Goal: Task Accomplishment & Management: Use online tool/utility

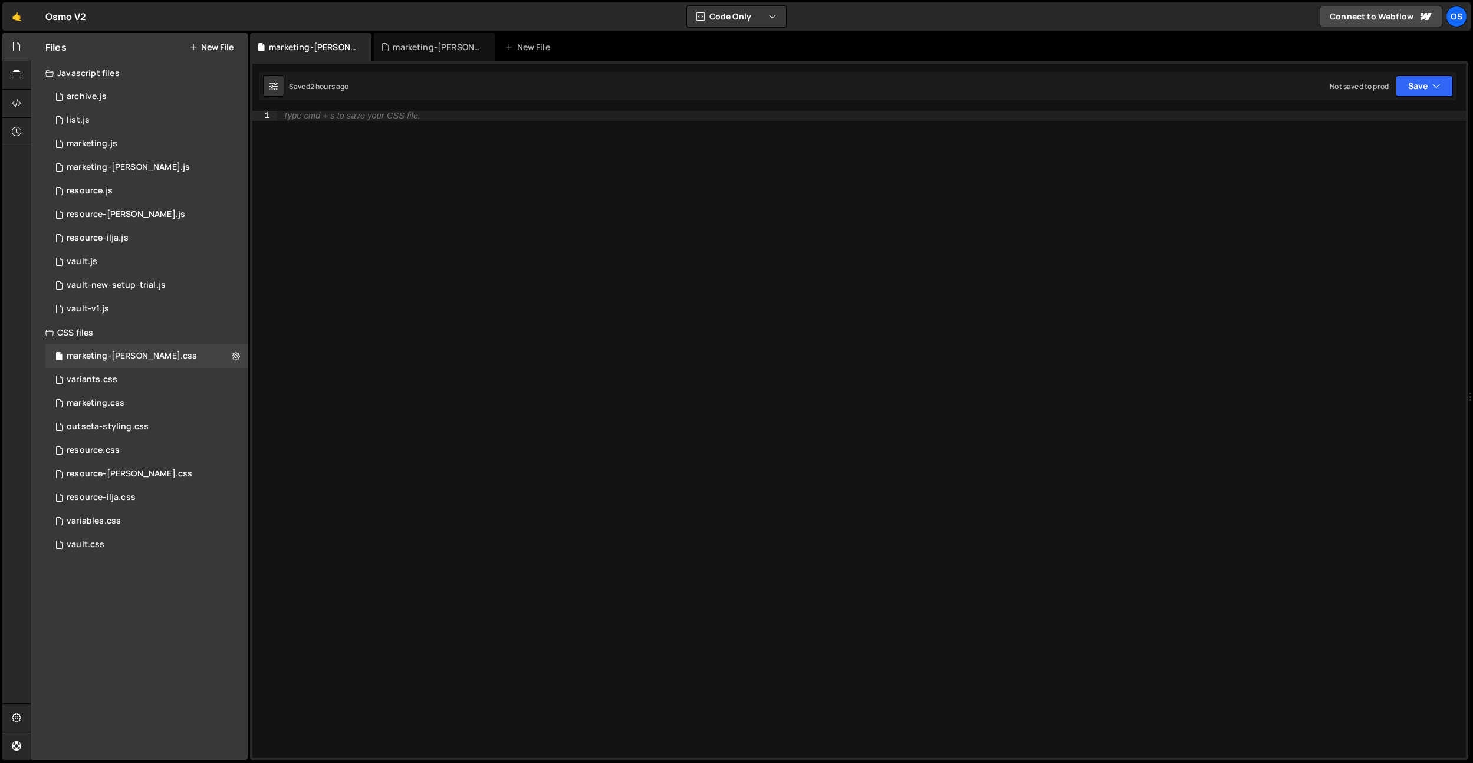
click at [139, 384] on div "variants.css 0" at bounding box center [146, 380] width 202 height 24
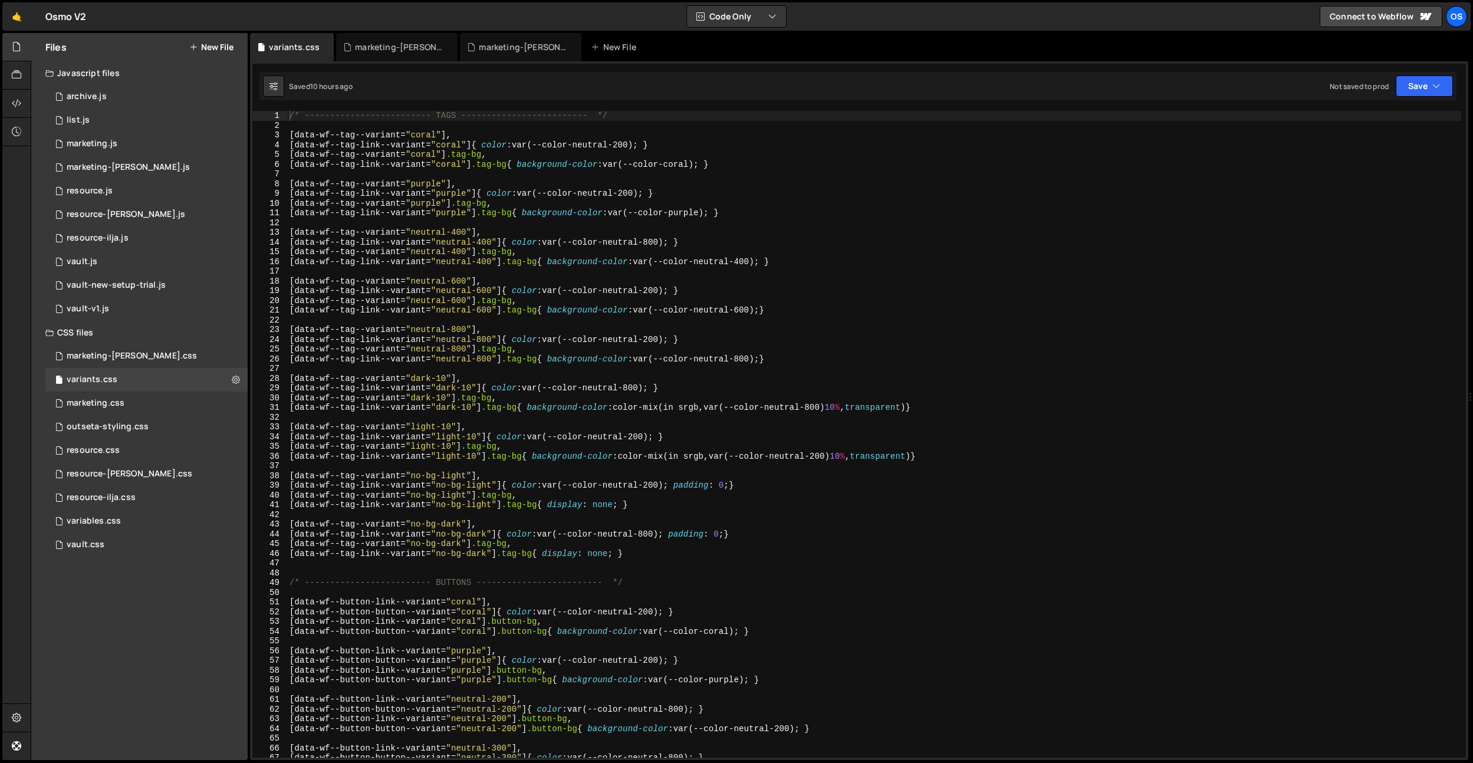
type textarea "[data-wf--tag-link--variant="neutral-600"]{ color: var(--color-neutral-200); }"
click at [496, 295] on div "/* ------------------------- TAGS ------------------------- */ [ data-wf--tag--…" at bounding box center [874, 444] width 1174 height 666
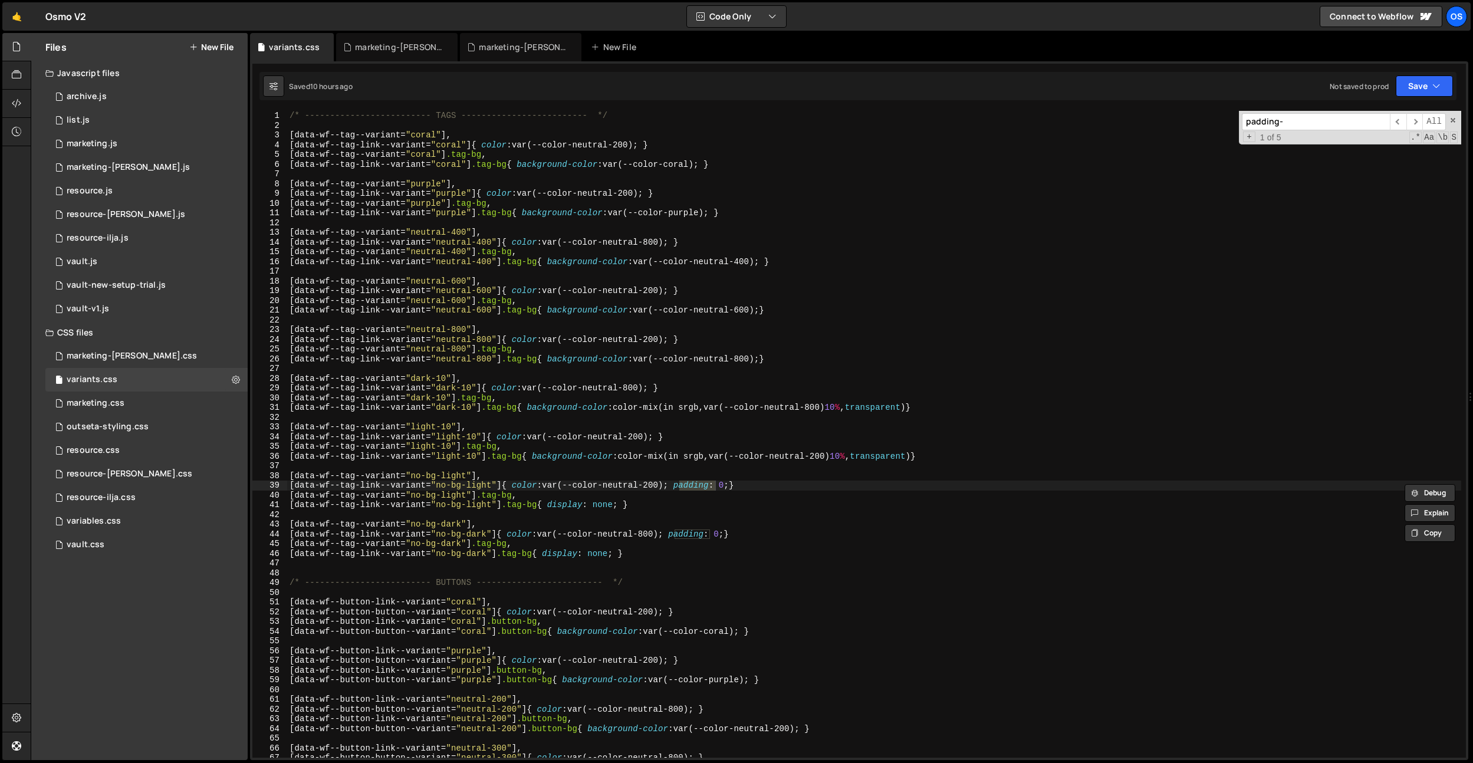
scroll to position [591, 0]
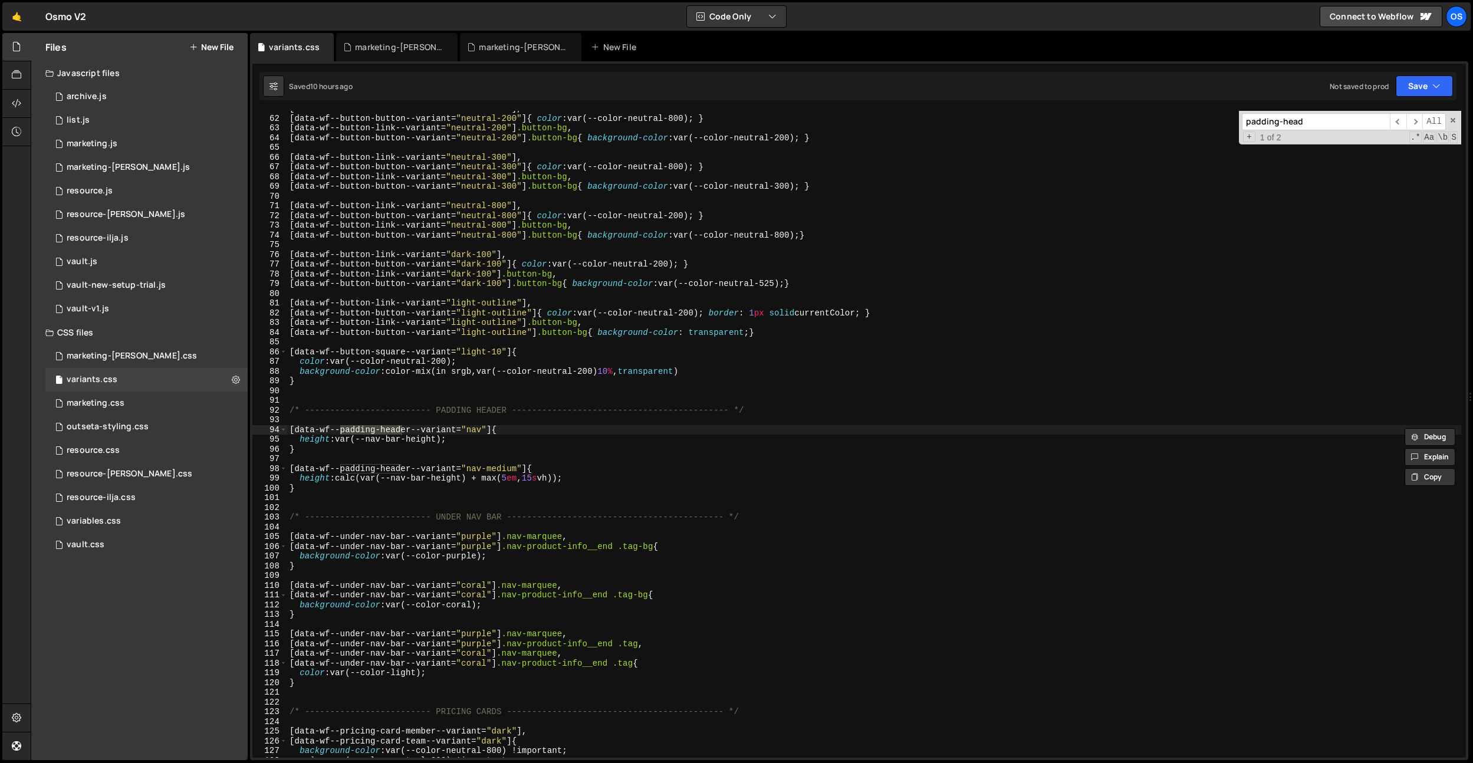
type input "padding-head"
drag, startPoint x: 412, startPoint y: 445, endPoint x: 404, endPoint y: 430, distance: 16.4
click at [412, 445] on div "[ data-wf--button-link--variant = " neutral-200 " ], [ data-wf--button-button--…" at bounding box center [874, 437] width 1174 height 666
click at [403, 430] on div "[ data-wf--button-link--variant = " neutral-200 " ], [ data-wf--button-button--…" at bounding box center [874, 437] width 1174 height 666
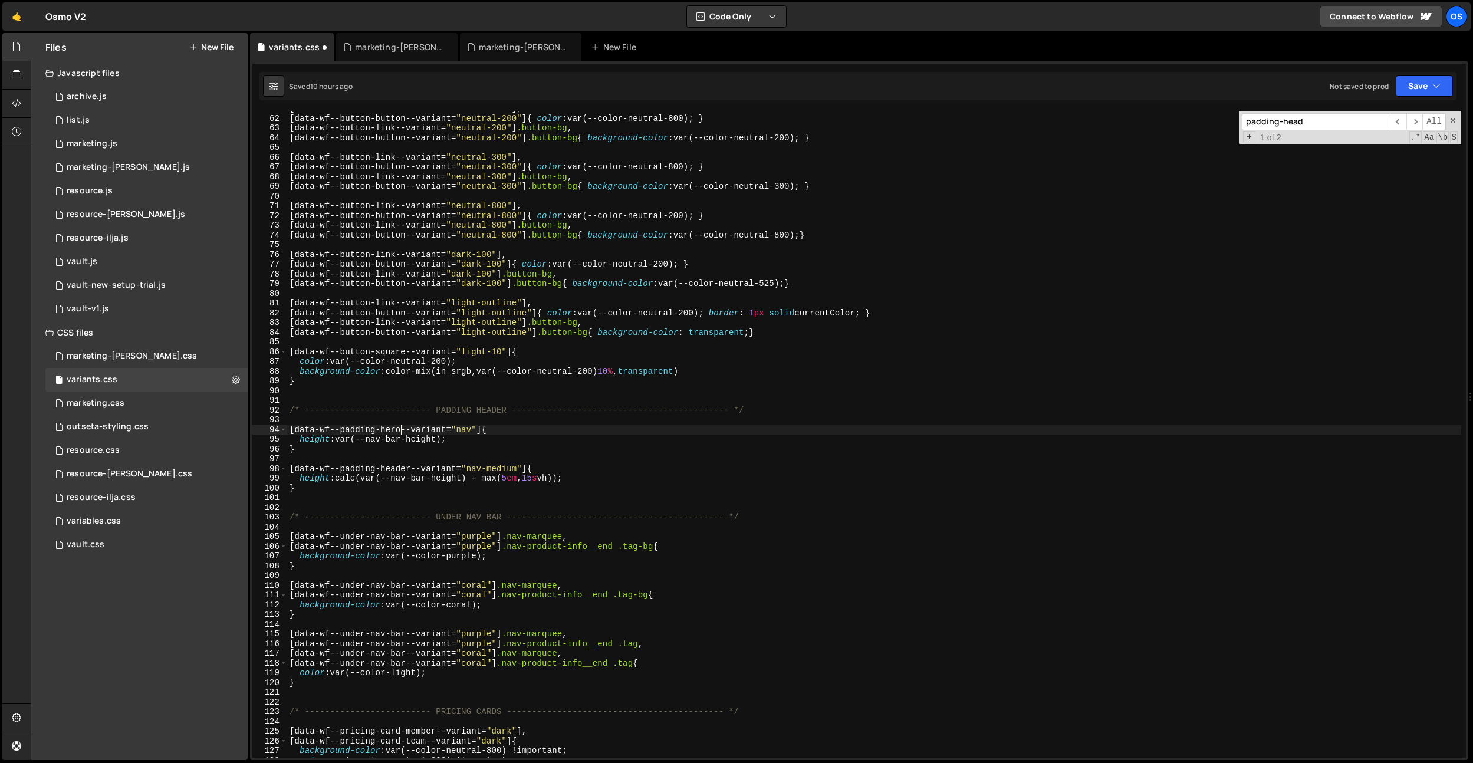
scroll to position [0, 7]
click at [496, 408] on div "[ data-wf--button-link--variant = " neutral-200 " ], [ data-wf--button-button--…" at bounding box center [874, 437] width 1174 height 666
click at [396, 426] on div "[ data-wf--button-link--variant = " neutral-200 " ], [ data-wf--button-button--…" at bounding box center [874, 437] width 1174 height 666
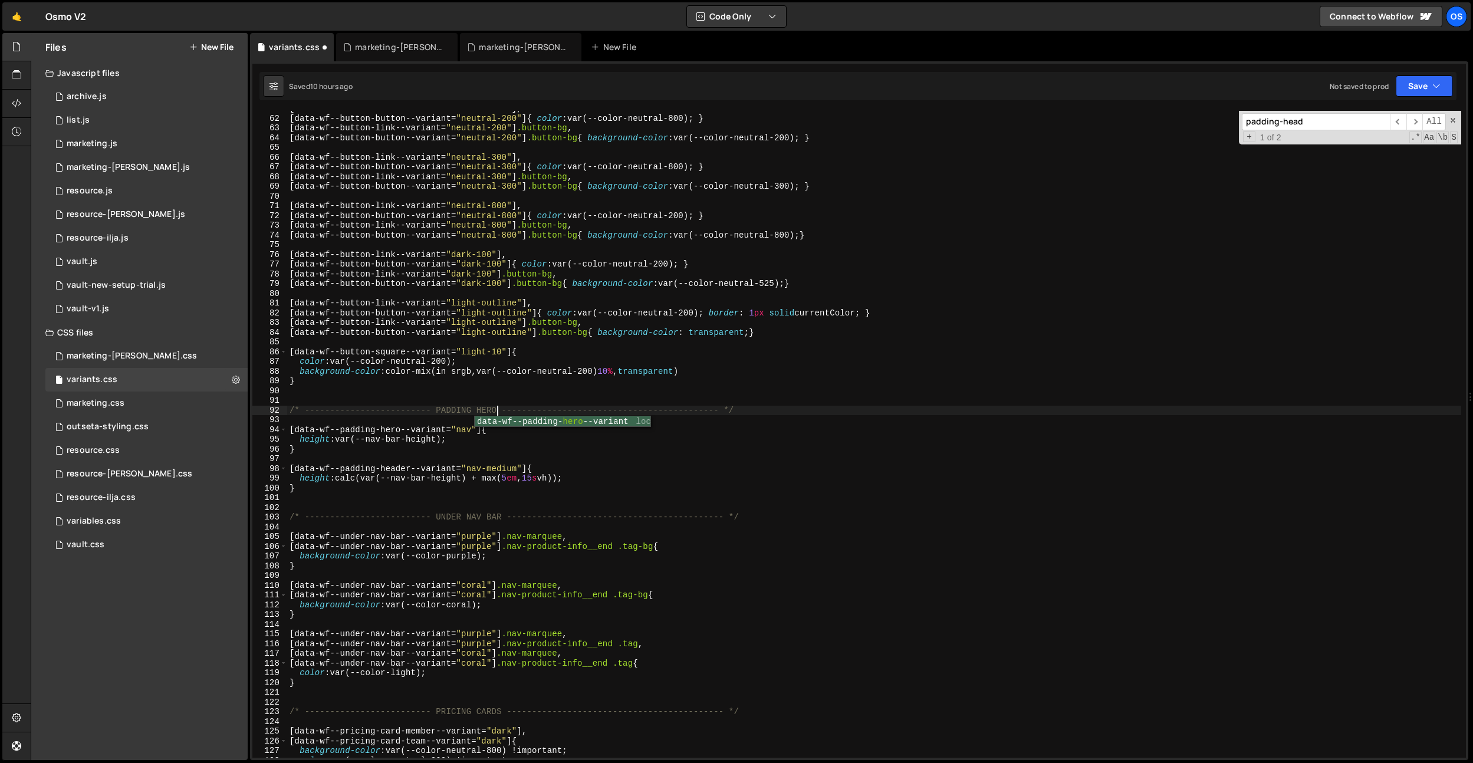
scroll to position [0, 14]
click at [396, 426] on div "[ data-wf--button-link--variant = " neutral-200 " ], [ data-wf--button-button--…" at bounding box center [874, 437] width 1174 height 666
click at [396, 464] on div "[ data-wf--button-link--variant = " neutral-200 " ], [ data-wf--button-button--…" at bounding box center [874, 437] width 1174 height 666
drag, startPoint x: 396, startPoint y: 464, endPoint x: 445, endPoint y: 459, distance: 49.2
click at [396, 464] on div "[ data-wf--button-link--variant = " neutral-200 " ], [ data-wf--button-button--…" at bounding box center [874, 437] width 1174 height 666
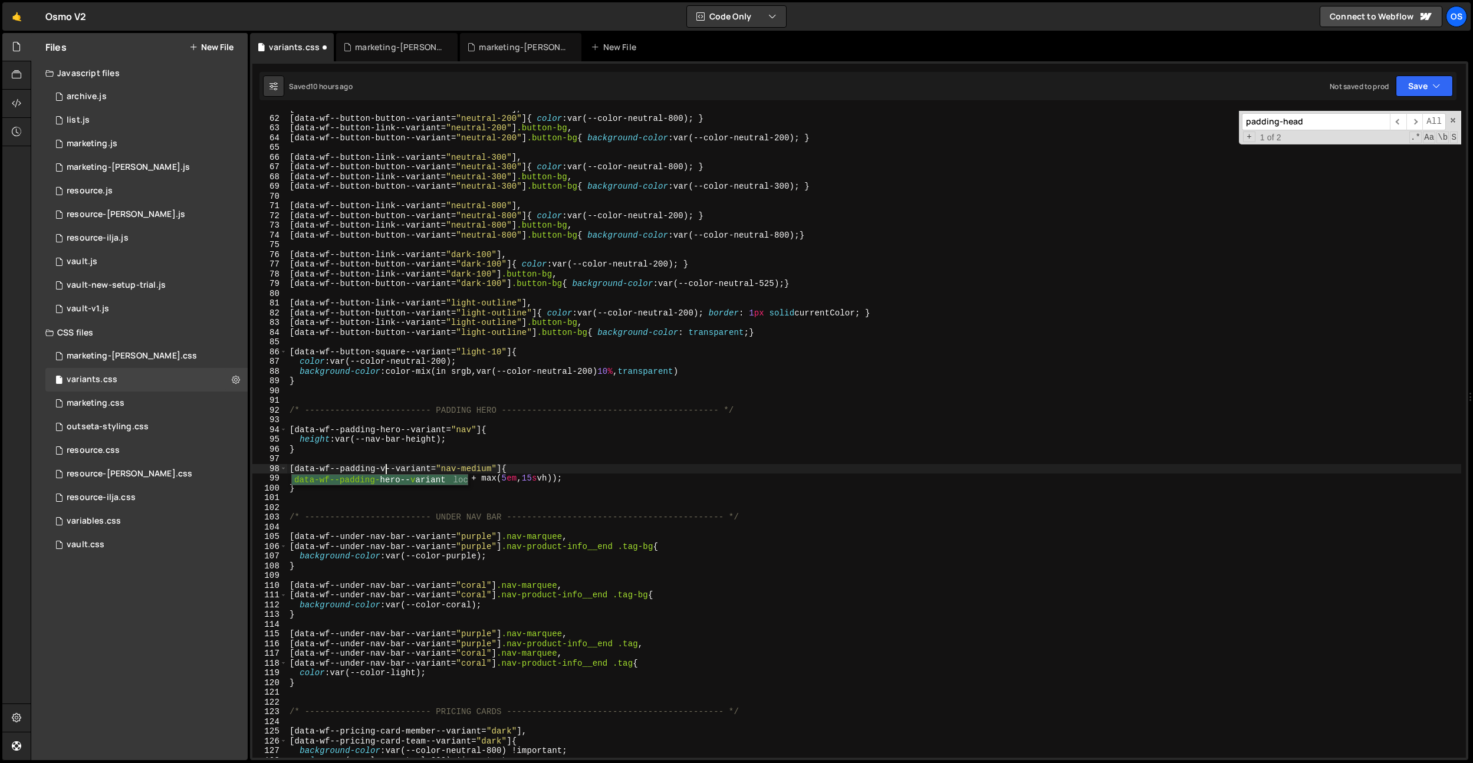
scroll to position [0, 7]
paste textarea "ro"
click at [434, 492] on div "[ data-wf--button-link--variant = " neutral-200 " ], [ data-wf--button-button--…" at bounding box center [874, 437] width 1174 height 666
type textarea "}"
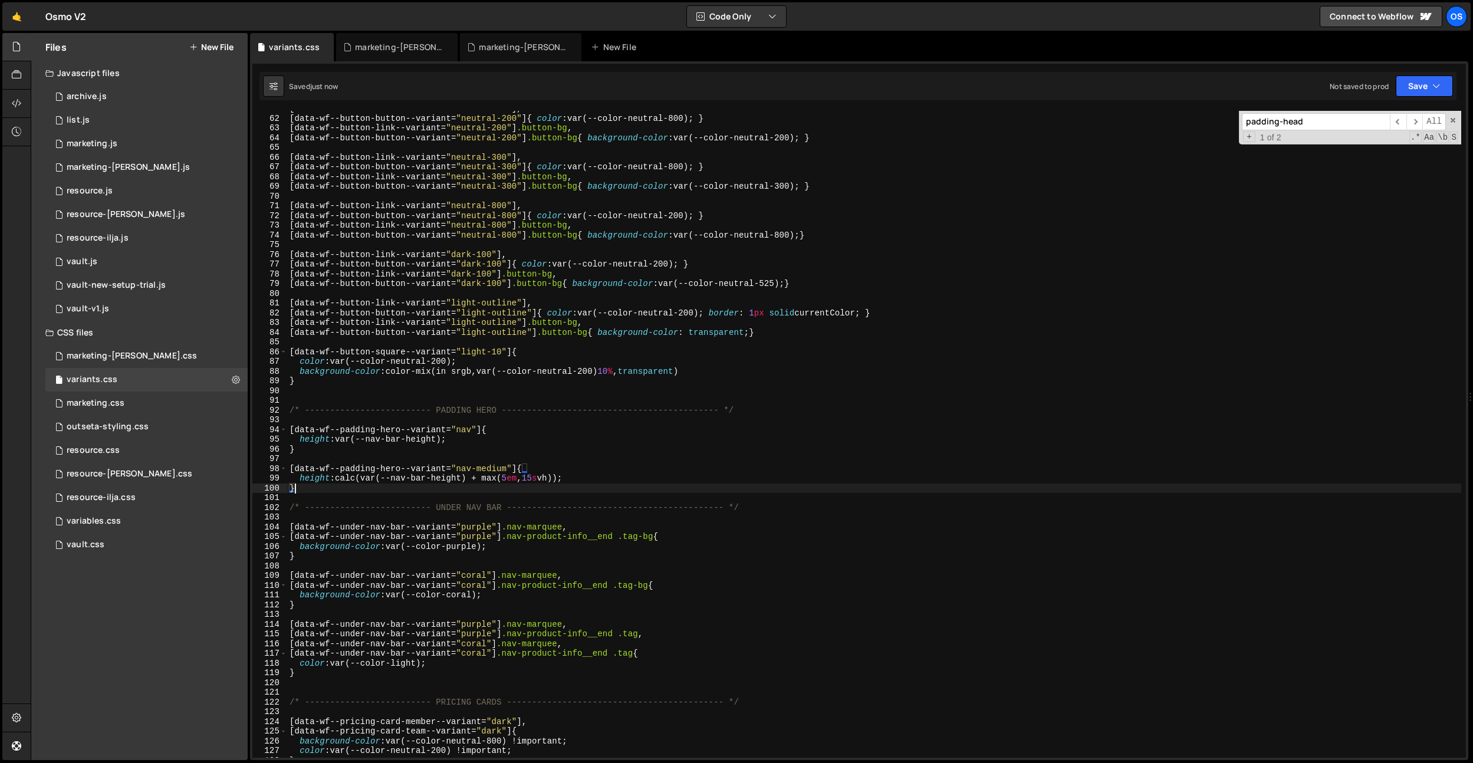
type textarea "}"
click at [119, 535] on div "vault.css 0" at bounding box center [146, 545] width 202 height 24
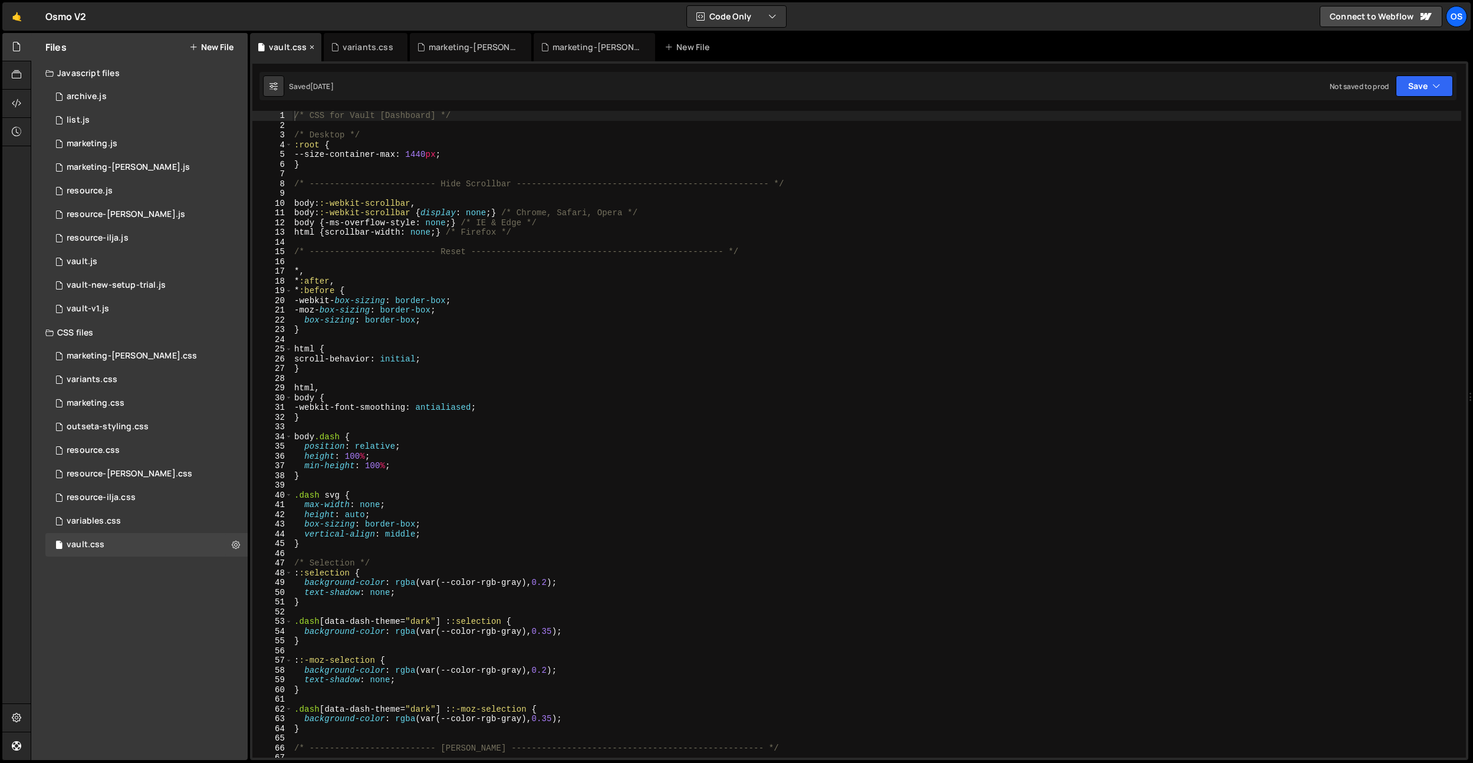
click at [311, 47] on icon at bounding box center [312, 47] width 8 height 12
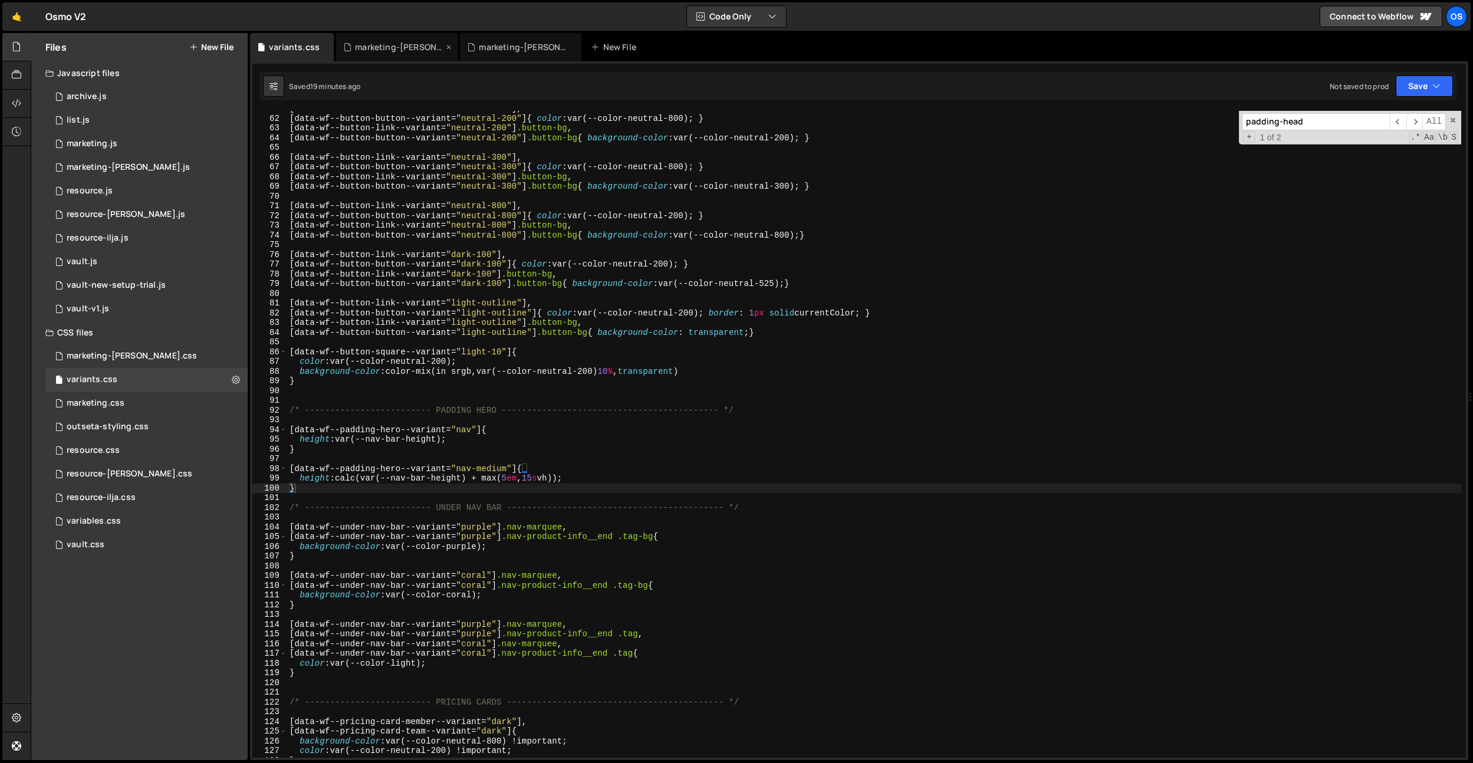
click at [403, 45] on div "marketing-[PERSON_NAME].css" at bounding box center [399, 47] width 88 height 12
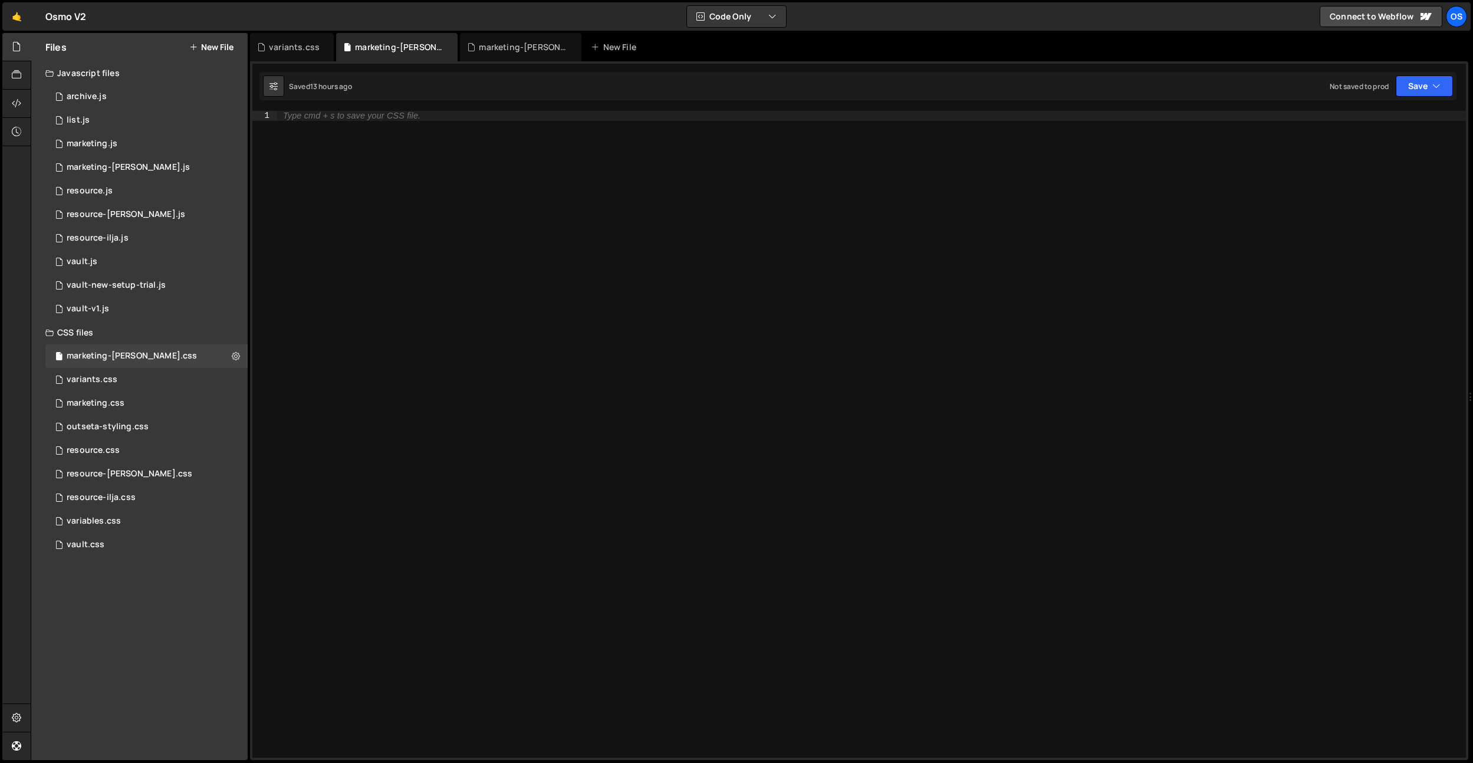
click at [377, 159] on div "Type cmd + s to save your CSS file." at bounding box center [871, 444] width 1189 height 666
paste textarea "data-theme-section]"
type textarea "[data-theme-section="dark"] {}"
type textarea "background-color: var(--color-dark);"
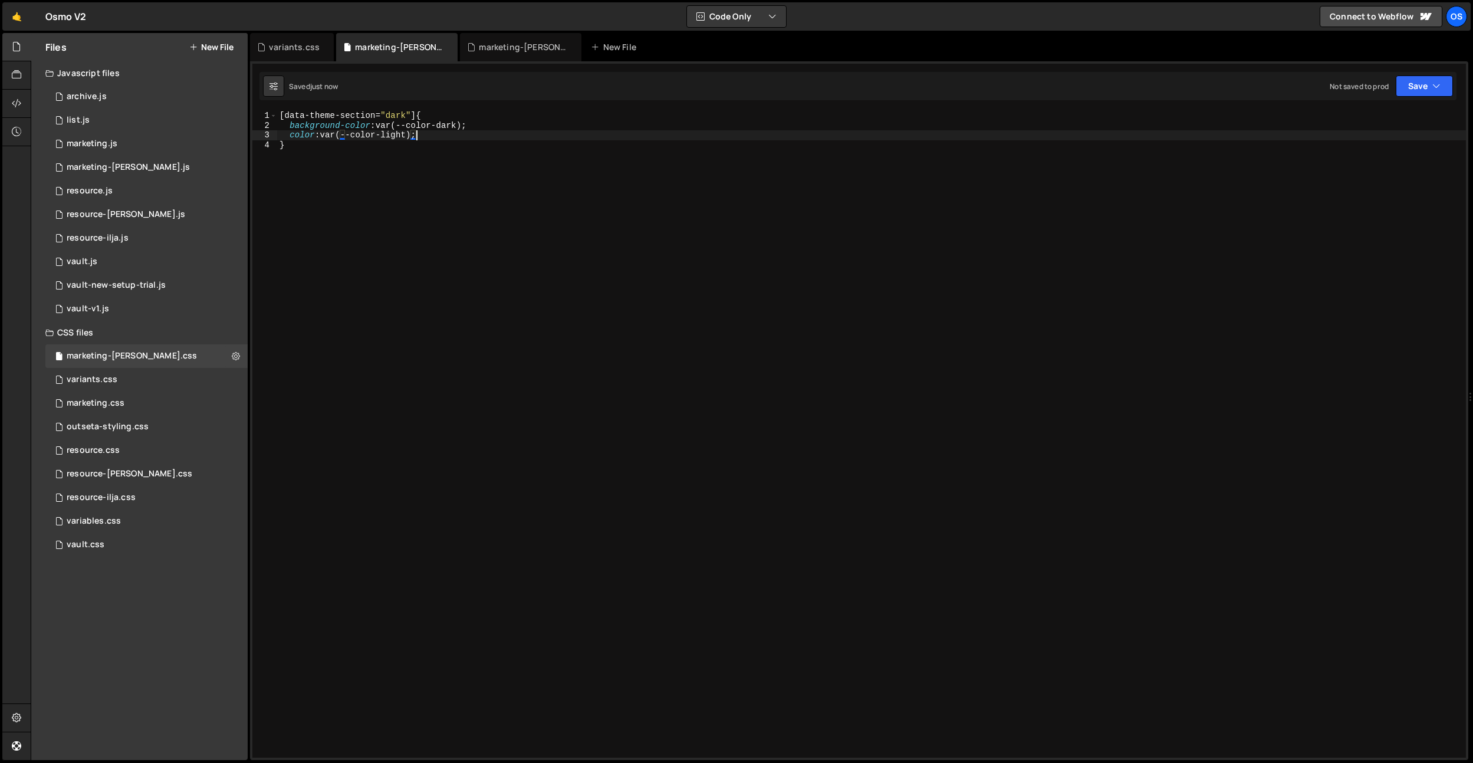
click at [435, 258] on div "[ data-theme-section = " dark " ] { background-color : var(--color-dark) ; colo…" at bounding box center [871, 444] width 1189 height 666
click at [850, 234] on div "[ data-theme-section = " dark " ] { background-color : var(--color-dark) ; colo…" at bounding box center [871, 444] width 1189 height 666
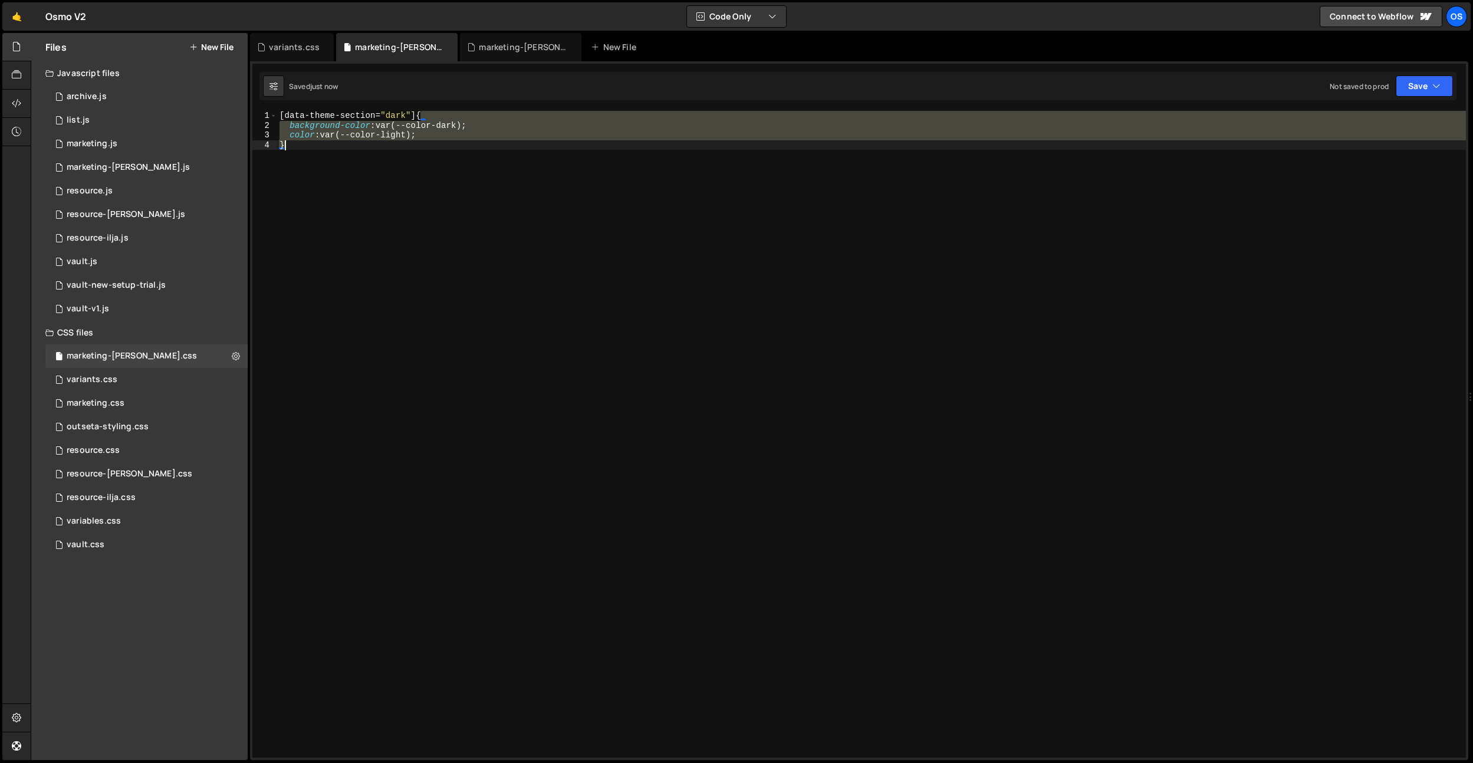
click at [850, 234] on div "[ data-theme-section = " dark " ] { background-color : var(--color-dark) ; colo…" at bounding box center [871, 444] width 1189 height 666
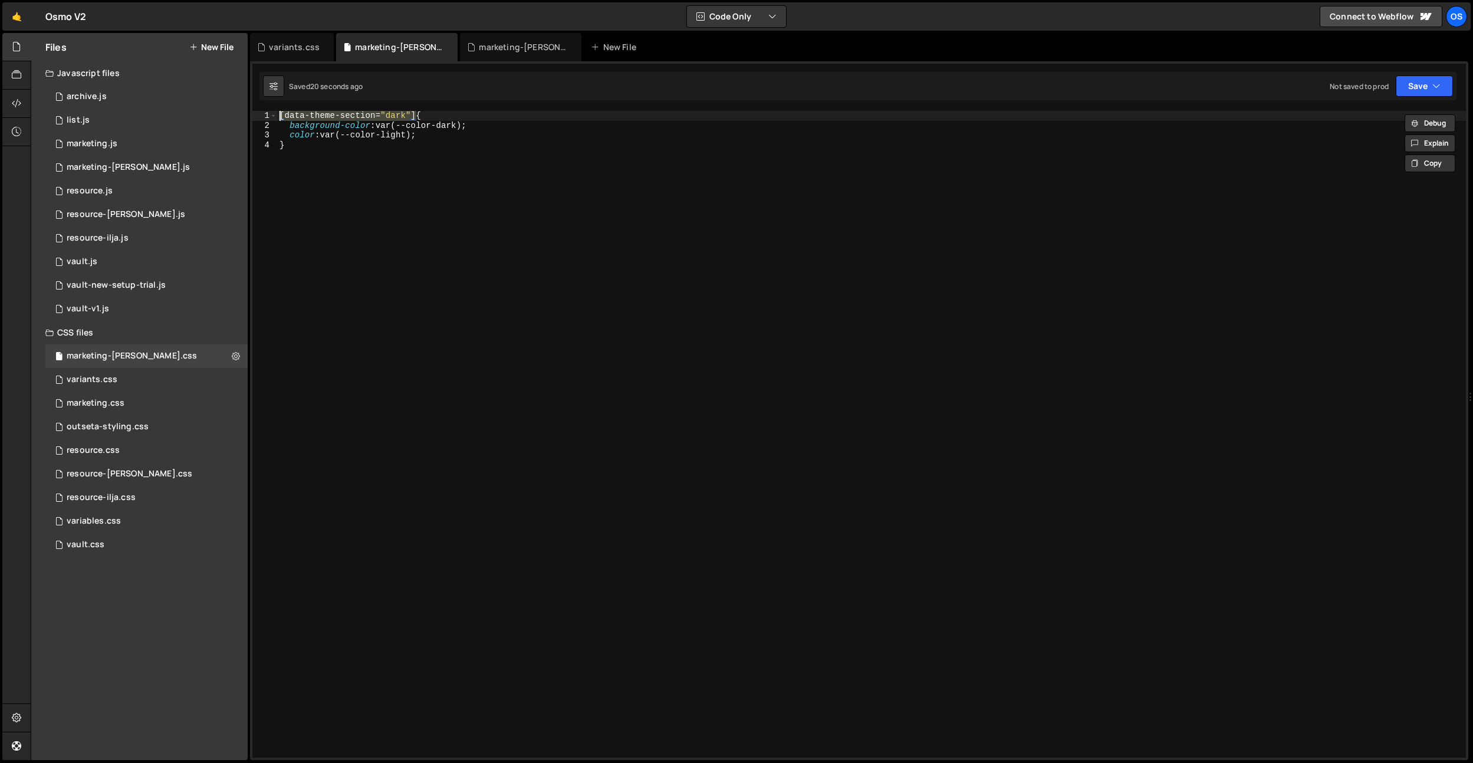
drag, startPoint x: 416, startPoint y: 113, endPoint x: 298, endPoint y: 159, distance: 126.6
click at [209, 110] on div "Files New File Javascript files 0 archive.js 0 0 list.js 0 0 marketing.js 0 0 0…" at bounding box center [752, 397] width 1442 height 728
click at [298, 159] on div "[ data-theme-section = " dark " ] { background-color : var(--color-dark) ; colo…" at bounding box center [871, 444] width 1189 height 666
type textarea "}"
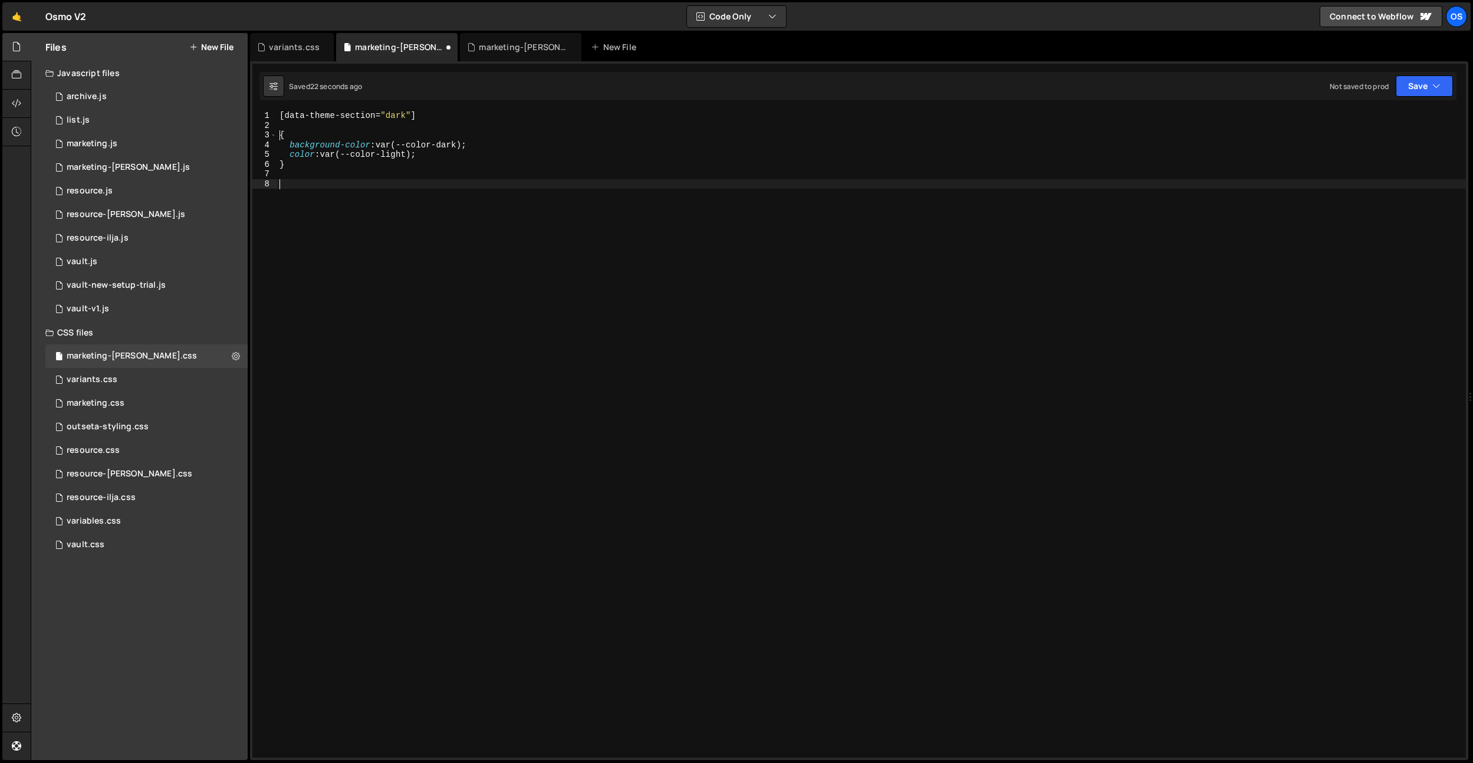
type textarea "}"
click at [300, 163] on div "[ data-theme-section = " dark " ] { background-color : var(--color-dark) ; colo…" at bounding box center [871, 444] width 1189 height 666
paste textarea "[data-theme-section="dark"]"
paste textarea "locked-badge"
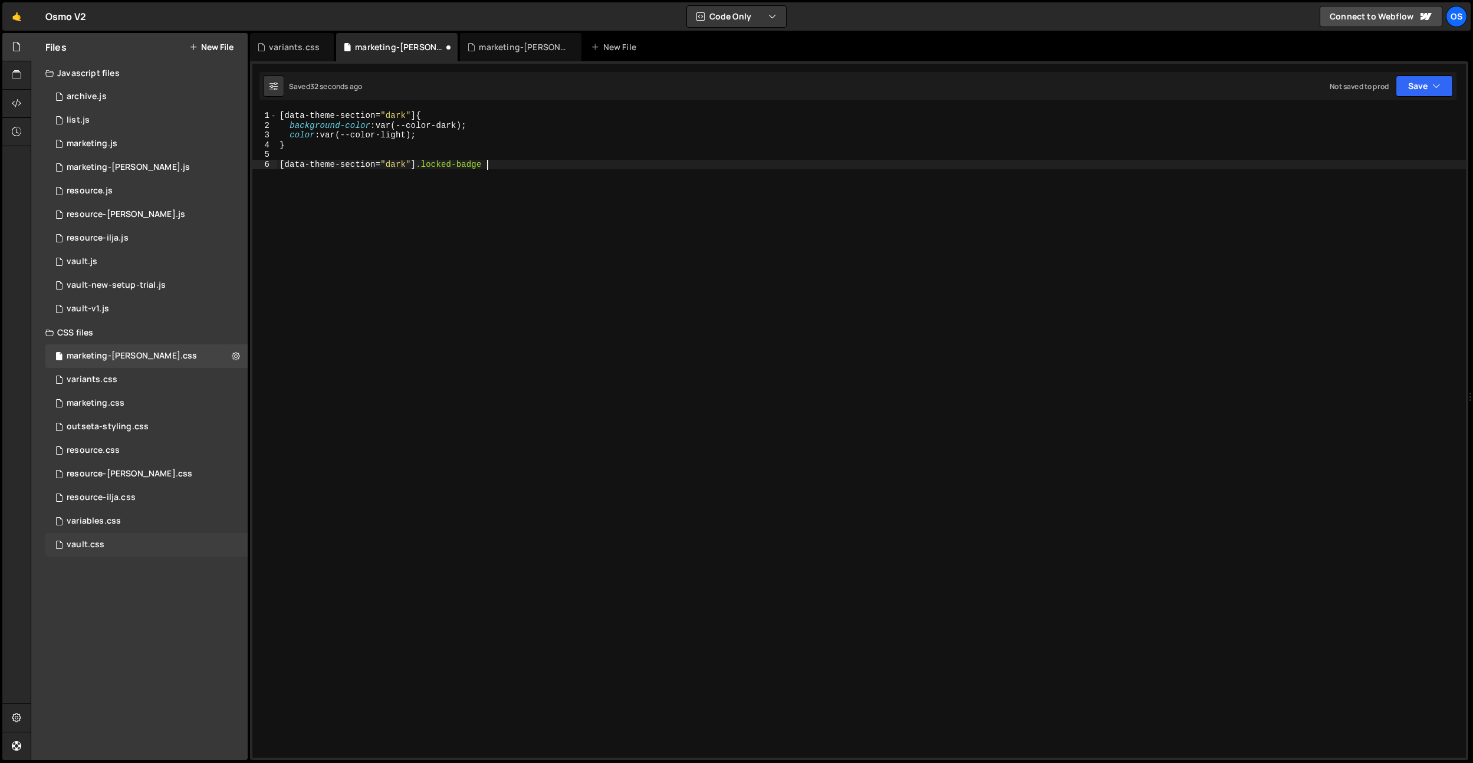
type textarea "[data-theme-section="dark"] .locked-badge"
drag, startPoint x: 130, startPoint y: 541, endPoint x: 298, endPoint y: 502, distance: 173.1
click at [130, 541] on div "vault.css 0" at bounding box center [146, 545] width 202 height 24
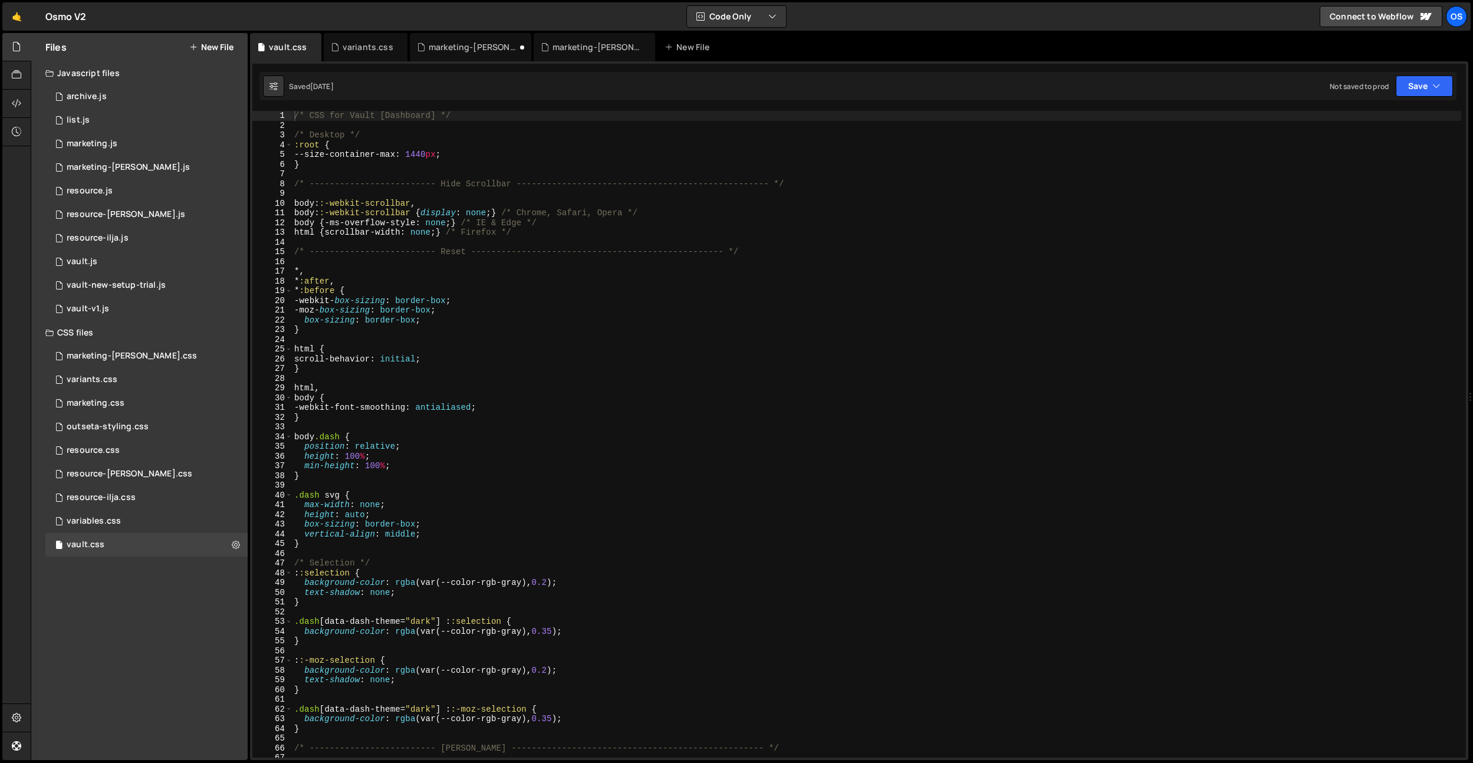
type textarea "position: relative;"
click at [613, 450] on div "/* CSS for Vault [Dashboard] */ /* Desktop */ :root { --size-container-max : 14…" at bounding box center [876, 444] width 1169 height 666
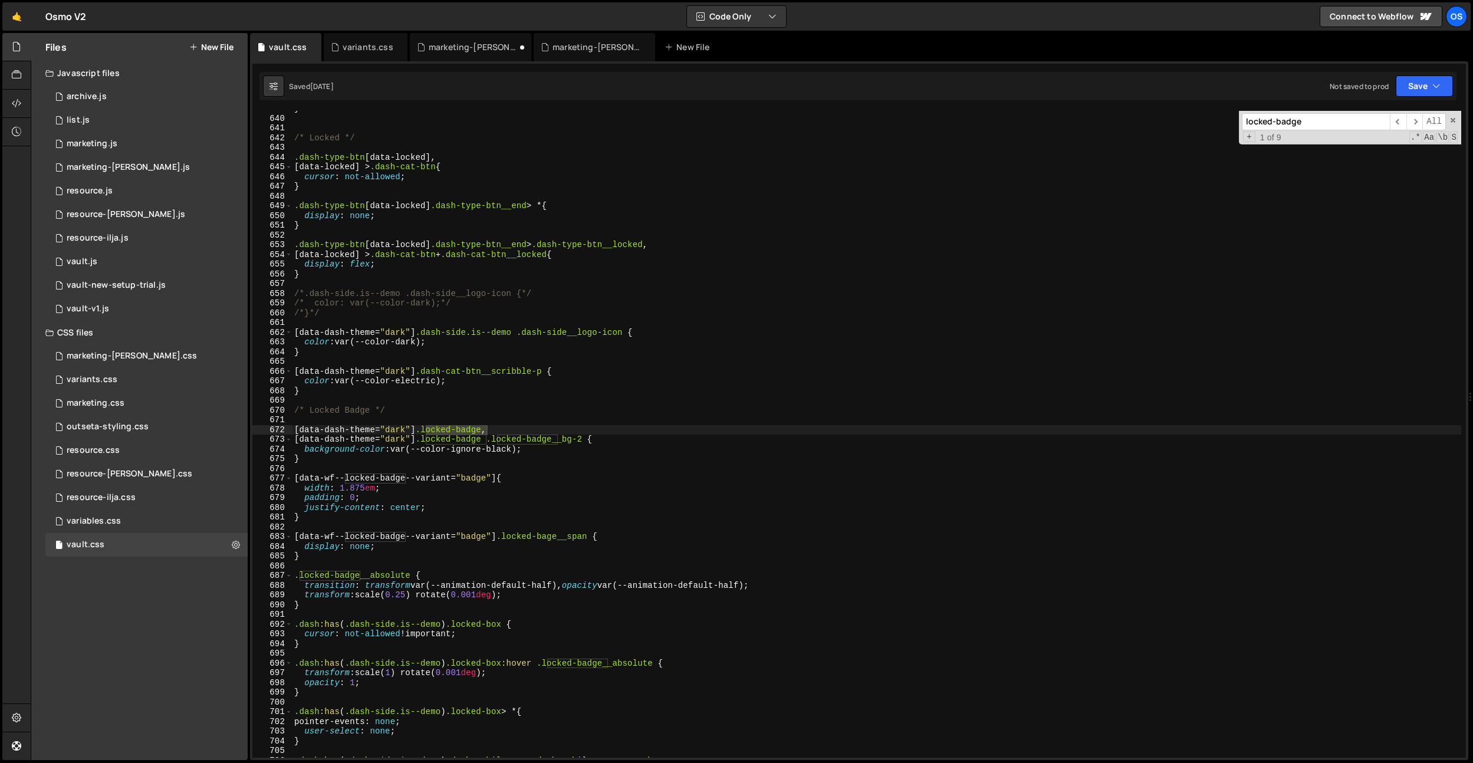
scroll to position [4300, 0]
type input "locked-badge"
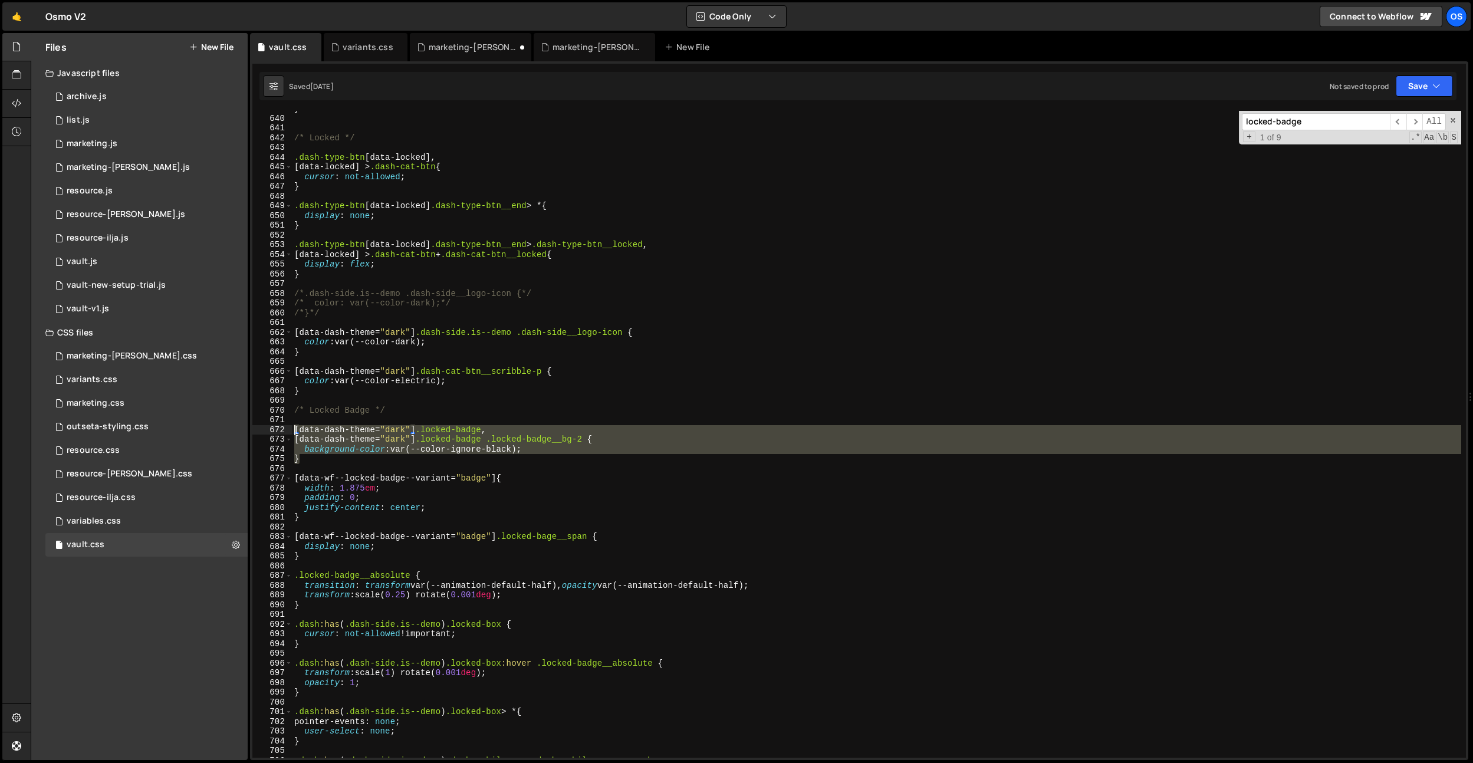
drag, startPoint x: 327, startPoint y: 460, endPoint x: 294, endPoint y: 429, distance: 45.1
click at [294, 429] on div "} /* Locked */ .dash-type-btn [ data-locked ], [ data-locked ] > .dash-cat-btn …" at bounding box center [876, 437] width 1169 height 666
type textarea "[data-dash-theme="dark"] .locked-badge, [data-dash-theme="dark"] .locked-badge …"
click at [460, 46] on div "marketing-[PERSON_NAME].css" at bounding box center [473, 47] width 88 height 12
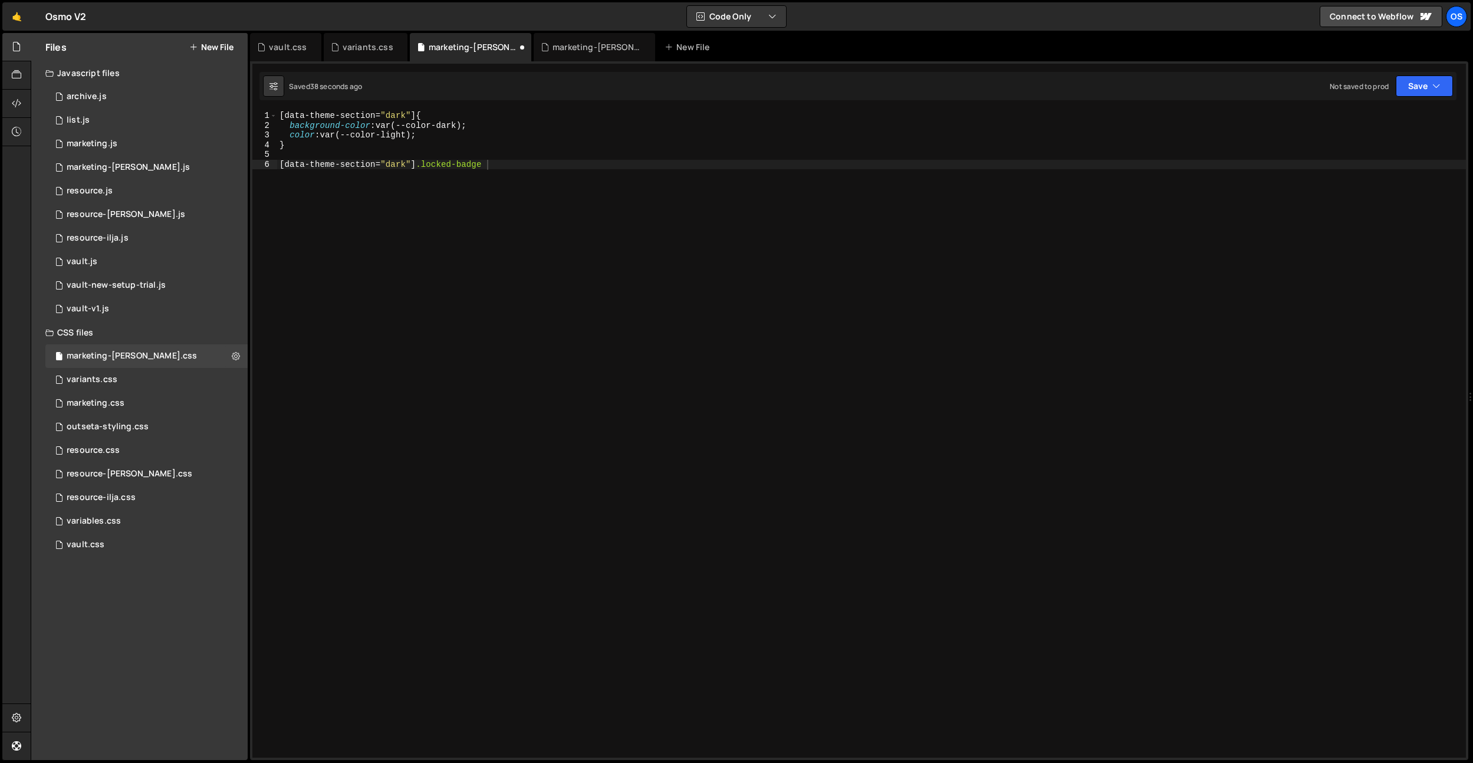
click at [479, 212] on div "[ data-theme-section = " dark " ] { background-color : var(--color-dark) ; colo…" at bounding box center [871, 444] width 1189 height 666
paste textarea "}"
drag, startPoint x: 580, startPoint y: 204, endPoint x: 411, endPoint y: 204, distance: 168.6
click at [411, 204] on div "[ data-theme-section = " dark " ] { background-color : var(--color-dark) ; colo…" at bounding box center [874, 444] width 1184 height 666
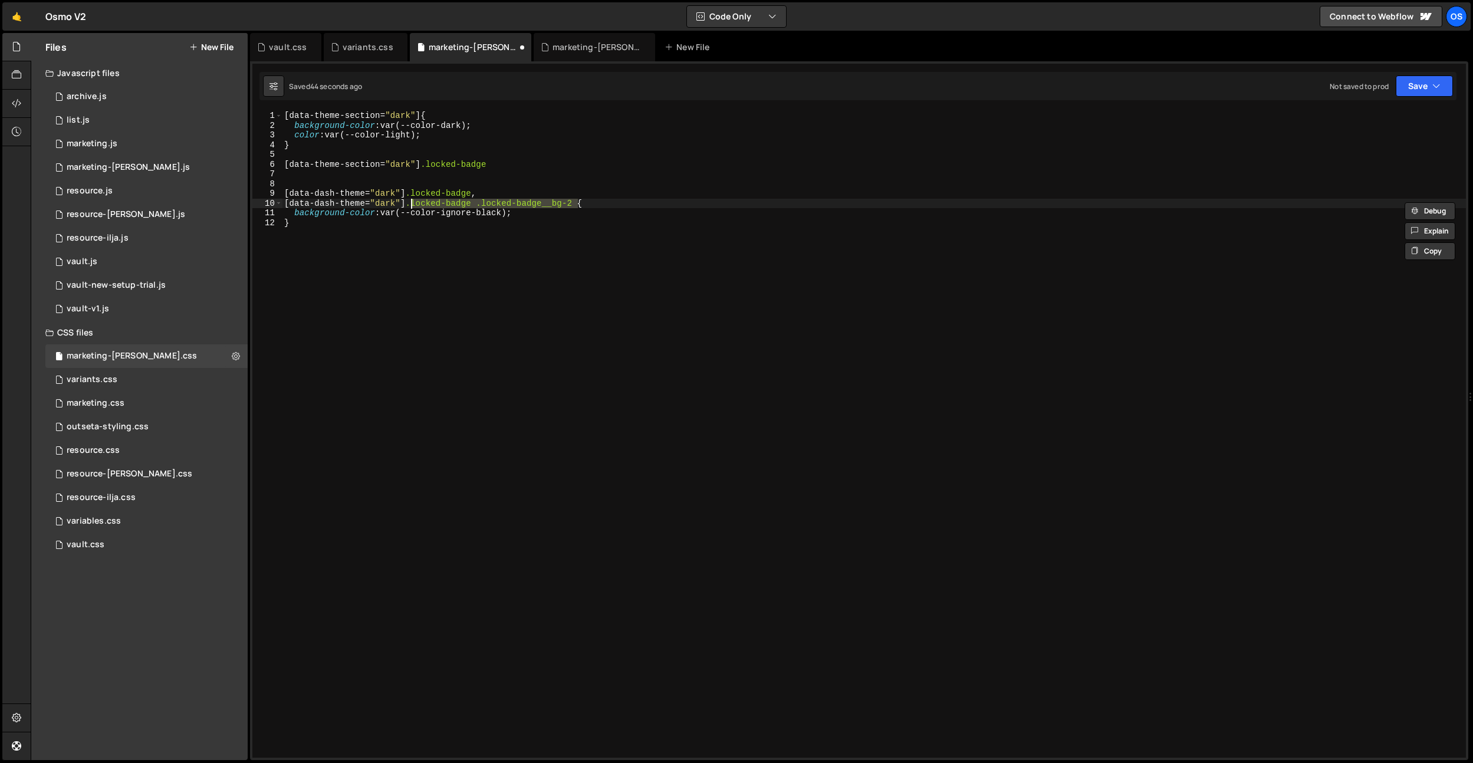
click at [490, 166] on div "[ data-theme-section = " dark " ] { background-color : var(--color-dark) ; colo…" at bounding box center [874, 444] width 1184 height 666
type textarea "[data-theme-section="dark"] .locked-badge,"
paste textarea ".locked-badge .locked-badge__bg-2"
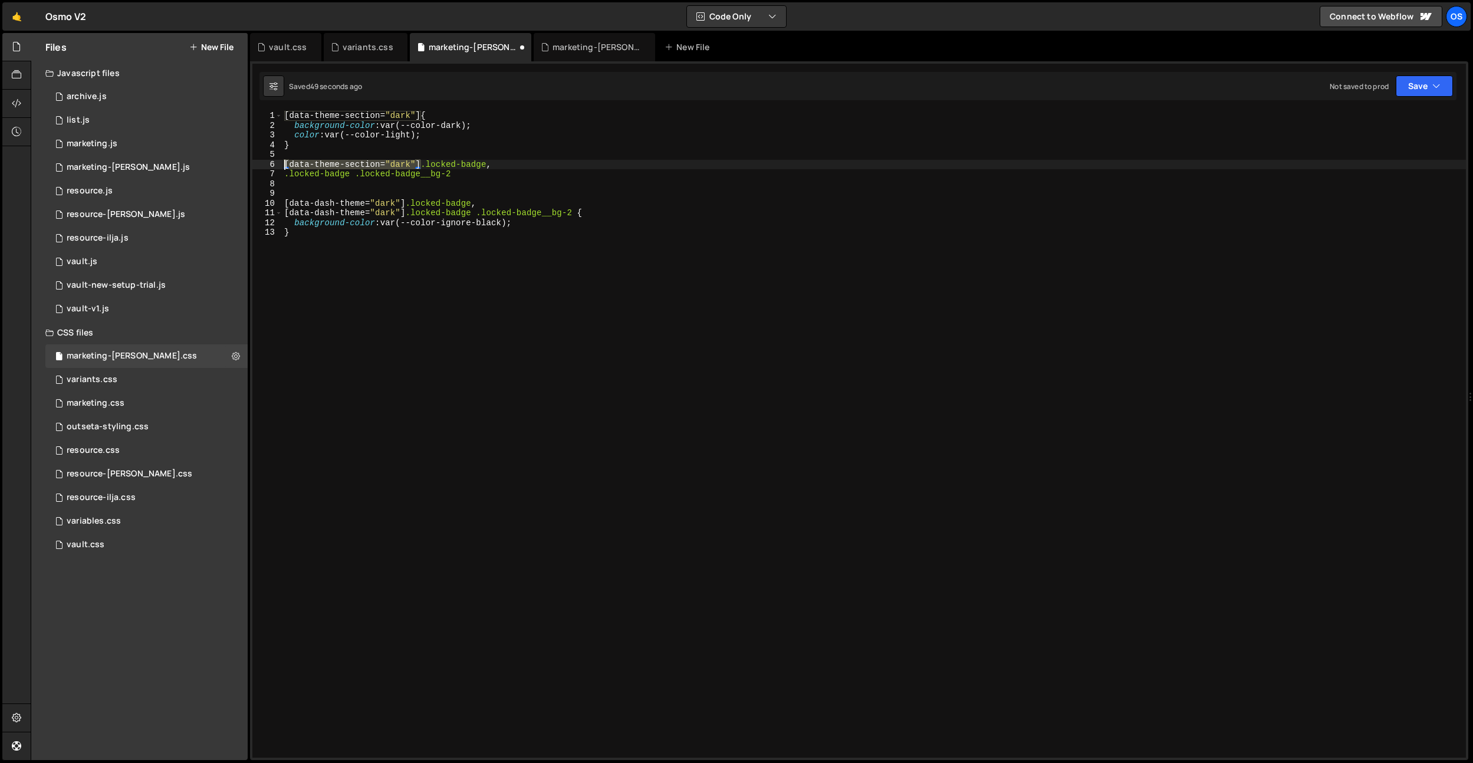
drag, startPoint x: 390, startPoint y: 162, endPoint x: 285, endPoint y: 172, distance: 105.5
click at [285, 164] on div "[ data-theme-section = " dark " ] { background-color : var(--color-dark) ; colo…" at bounding box center [874, 444] width 1184 height 666
drag, startPoint x: 285, startPoint y: 172, endPoint x: 292, endPoint y: 177, distance: 9.0
click at [285, 172] on div "[ data-theme-section = " dark " ] { background-color : var(--color-dark) ; colo…" at bounding box center [874, 444] width 1184 height 666
paste textarea "[data-theme-section="dark"]"
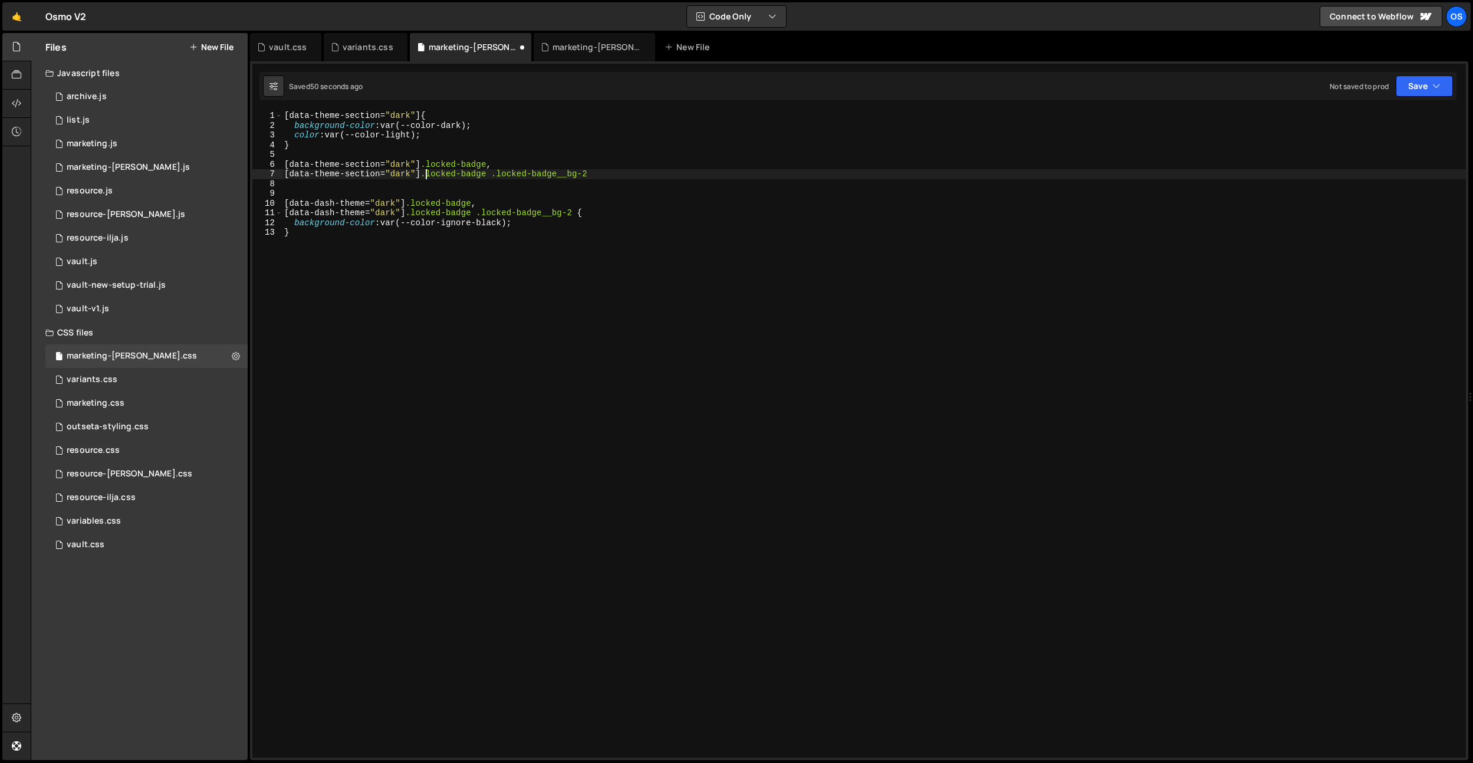
scroll to position [0, 9]
click at [483, 238] on div "[ data-theme-section = " dark " ] { background-color : var(--color-dark) ; colo…" at bounding box center [874, 444] width 1184 height 666
drag, startPoint x: 518, startPoint y: 226, endPoint x: 292, endPoint y: 225, distance: 226.4
click at [292, 225] on div "[ data-theme-section = " dark " ] { background-color : var(--color-dark) ; colo…" at bounding box center [874, 444] width 1184 height 666
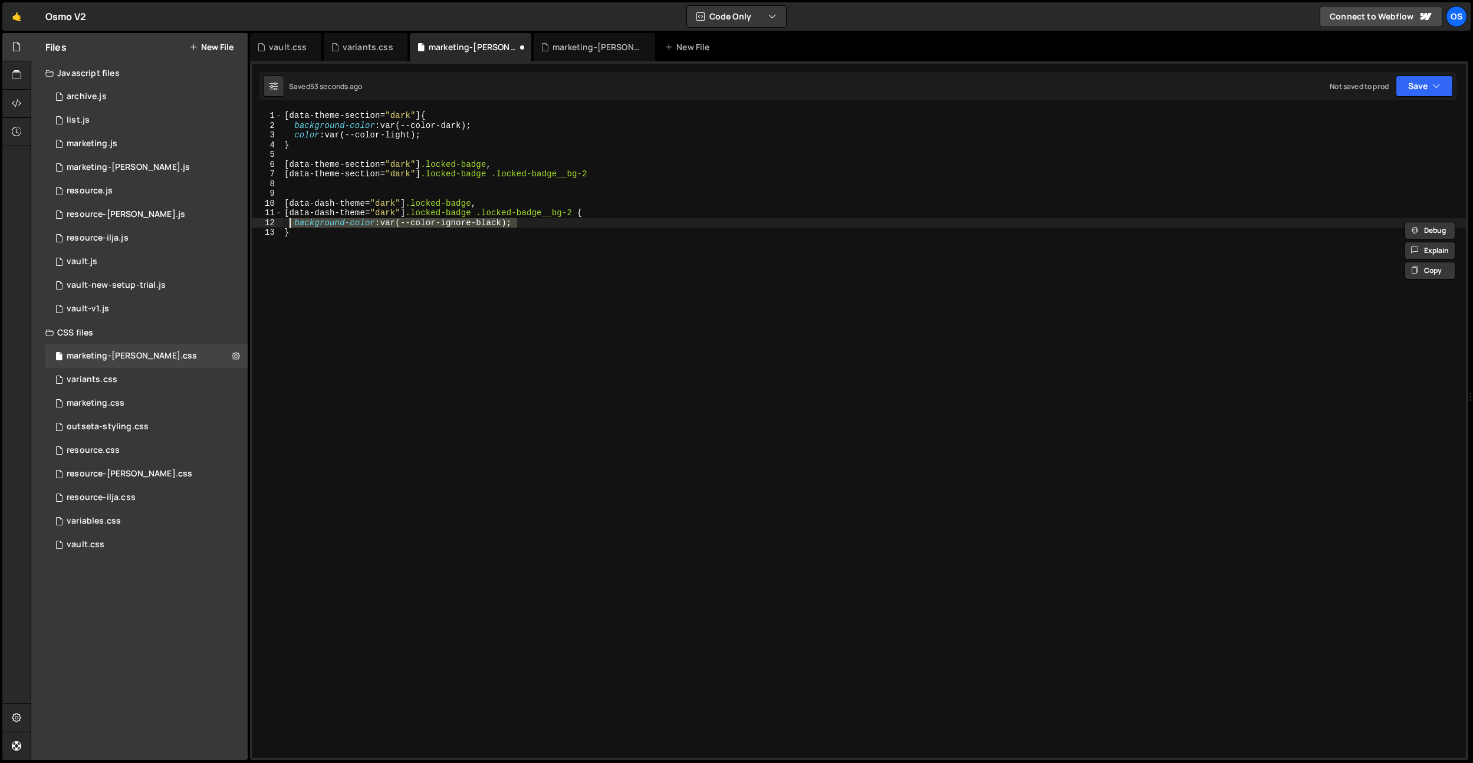
click at [616, 173] on div "[ data-theme-section = " dark " ] { background-color : var(--color-dark) ; colo…" at bounding box center [874, 444] width 1184 height 666
type textarea "[data-theme-section="dark"] .locked-badge .locked-badge__bg-2 {}"
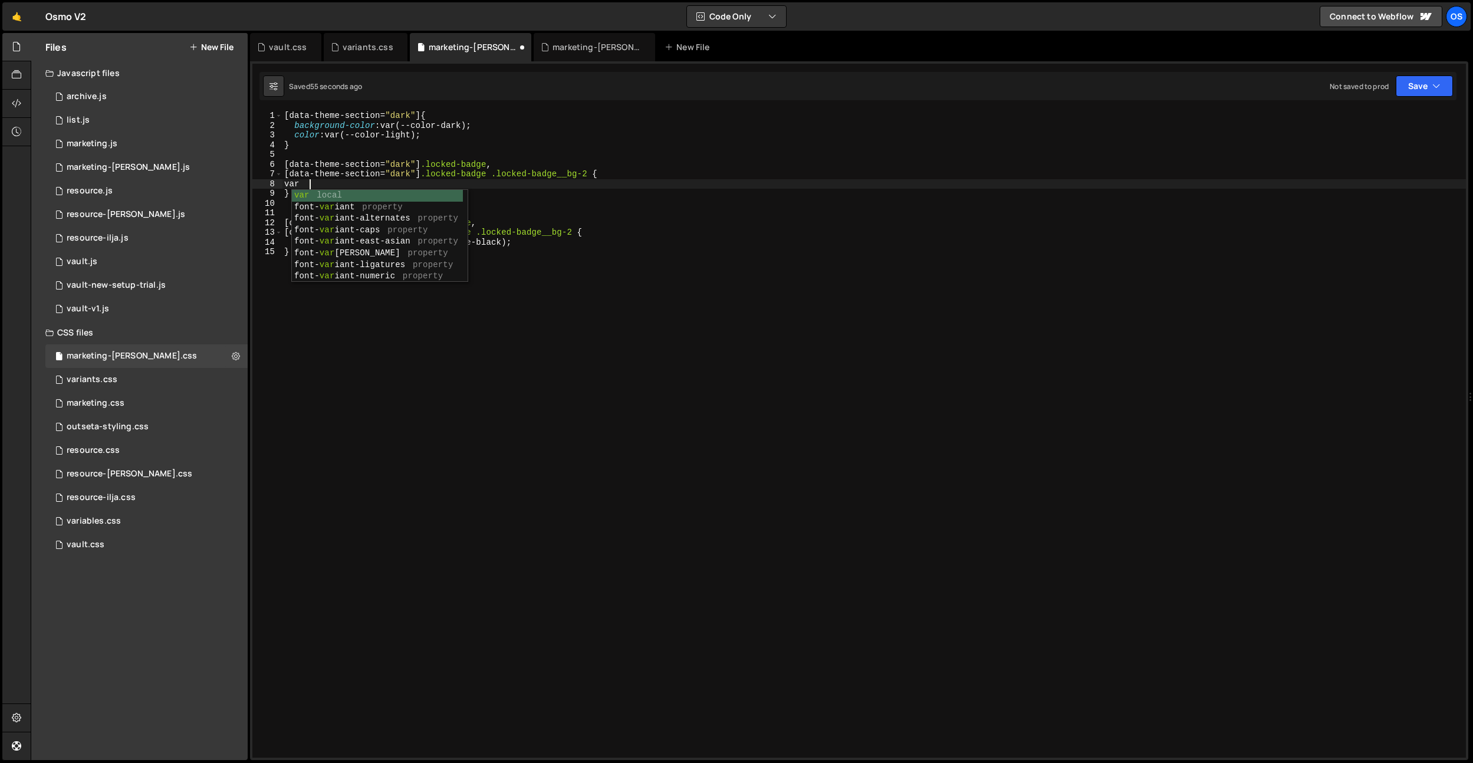
type textarea "v"
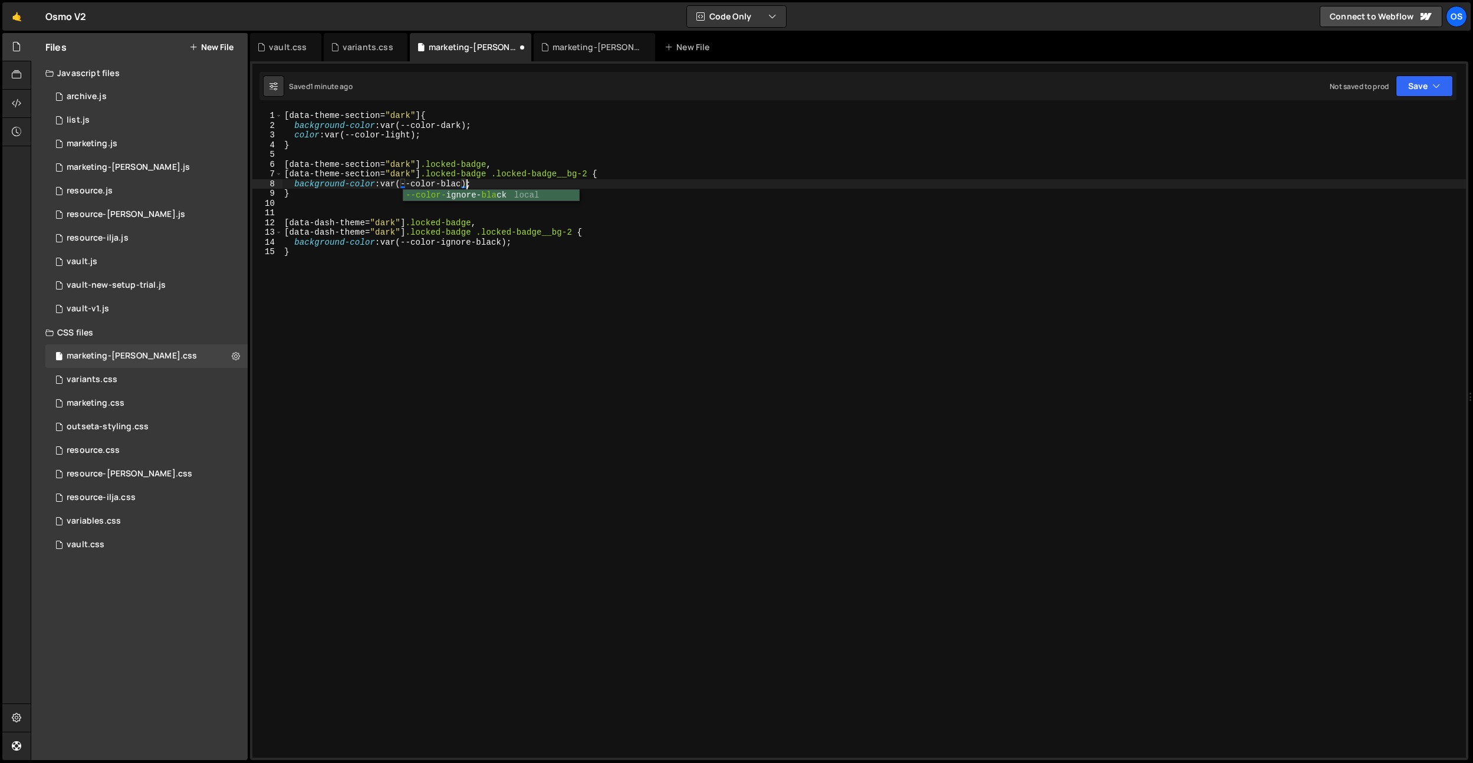
scroll to position [0, 12]
click at [611, 255] on div "[ data-theme-section = " dark " ] { background-color : var(--color-dark) ; colo…" at bounding box center [874, 444] width 1184 height 666
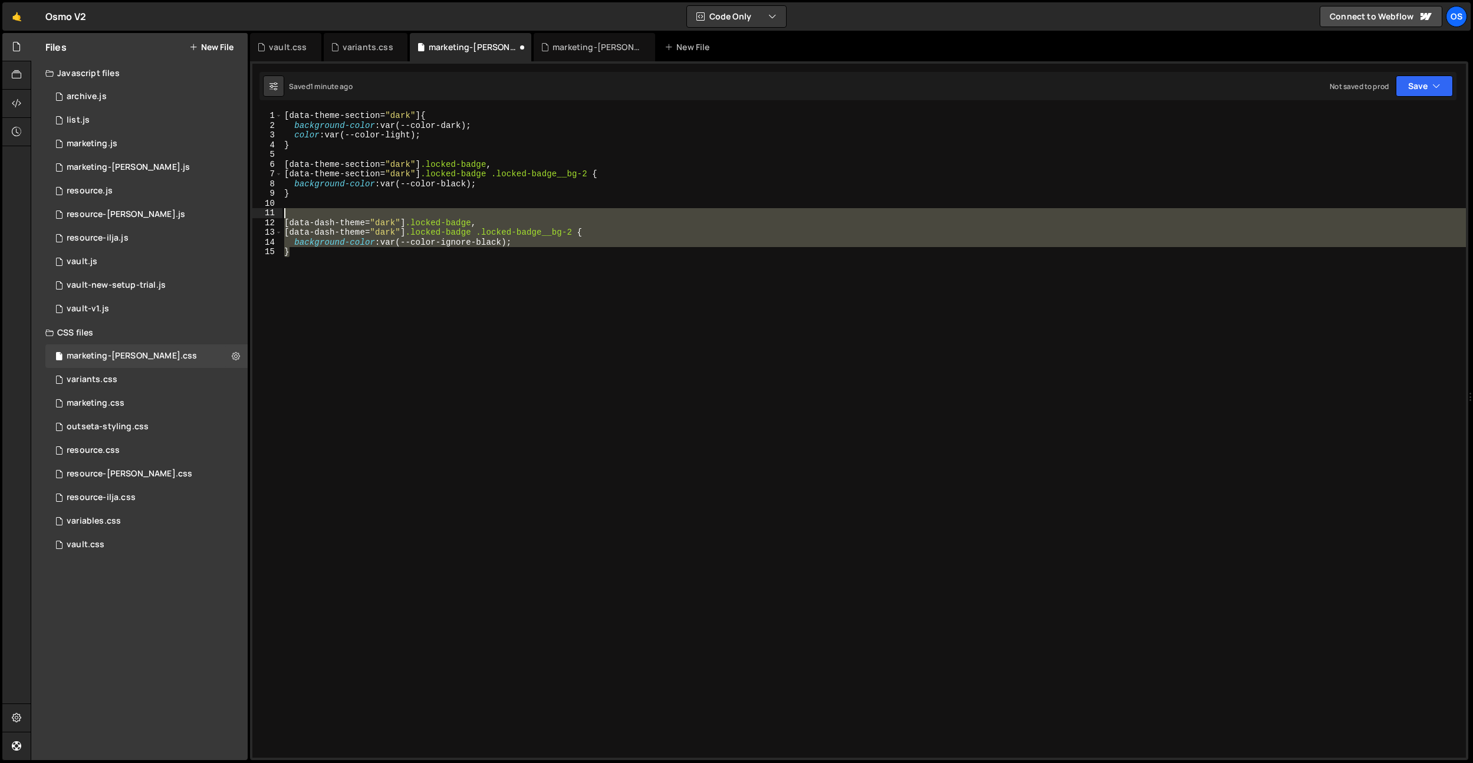
drag, startPoint x: 346, startPoint y: 225, endPoint x: 314, endPoint y: 217, distance: 32.3
click at [314, 217] on div "[ data-theme-section = " dark " ] { background-color : var(--color-dark) ; colo…" at bounding box center [874, 444] width 1184 height 666
type textarea "[data-dash-theme="dark"] .locked-badge,"
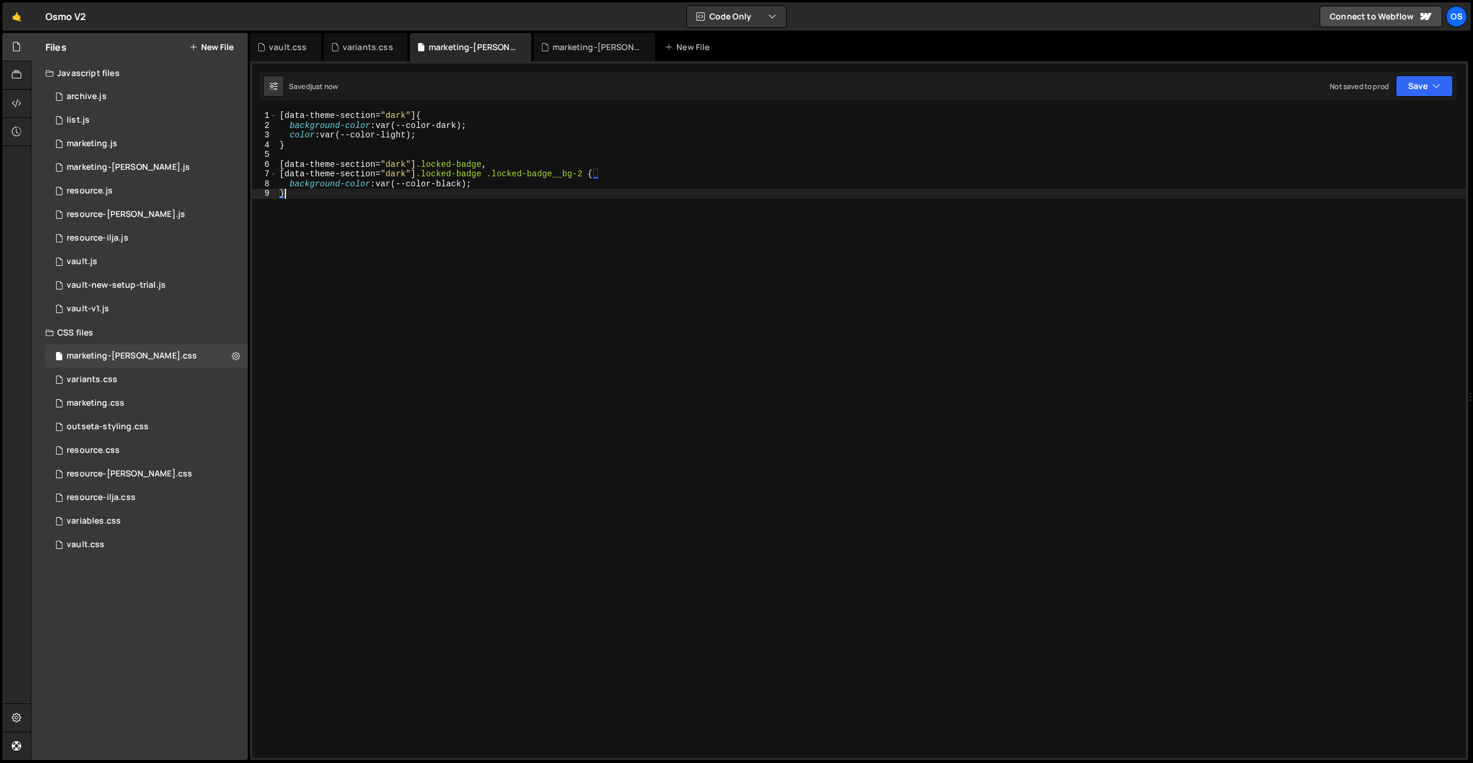
click at [461, 181] on div "[ data-theme-section = " dark " ] { background-color : var(--color-dark) ; colo…" at bounding box center [871, 444] width 1189 height 666
drag, startPoint x: 375, startPoint y: 165, endPoint x: 393, endPoint y: 24, distance: 142.6
click at [285, 166] on div "[ data-theme-section = " dark " ] { background-color : var(--color-dark) ; colo…" at bounding box center [871, 444] width 1189 height 666
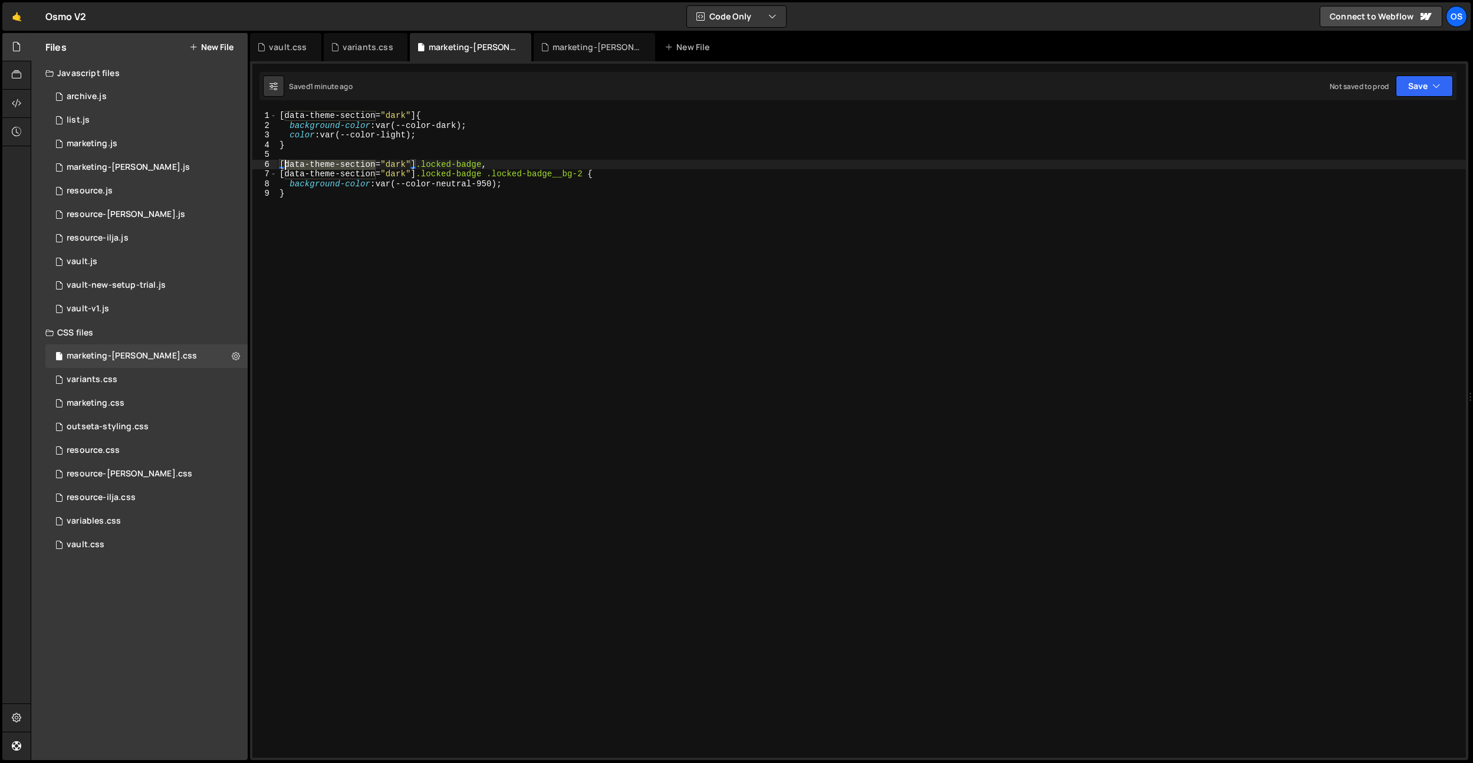
scroll to position [0, 14]
click at [422, 117] on div "[ data-theme-section = " dark " ] { background-color : var(--color-dark) ; colo…" at bounding box center [871, 444] width 1189 height 666
click at [281, 114] on div "[ data-theme-section = " dark " ] { background-color : var(--color-dark) ; colo…" at bounding box center [871, 444] width 1189 height 666
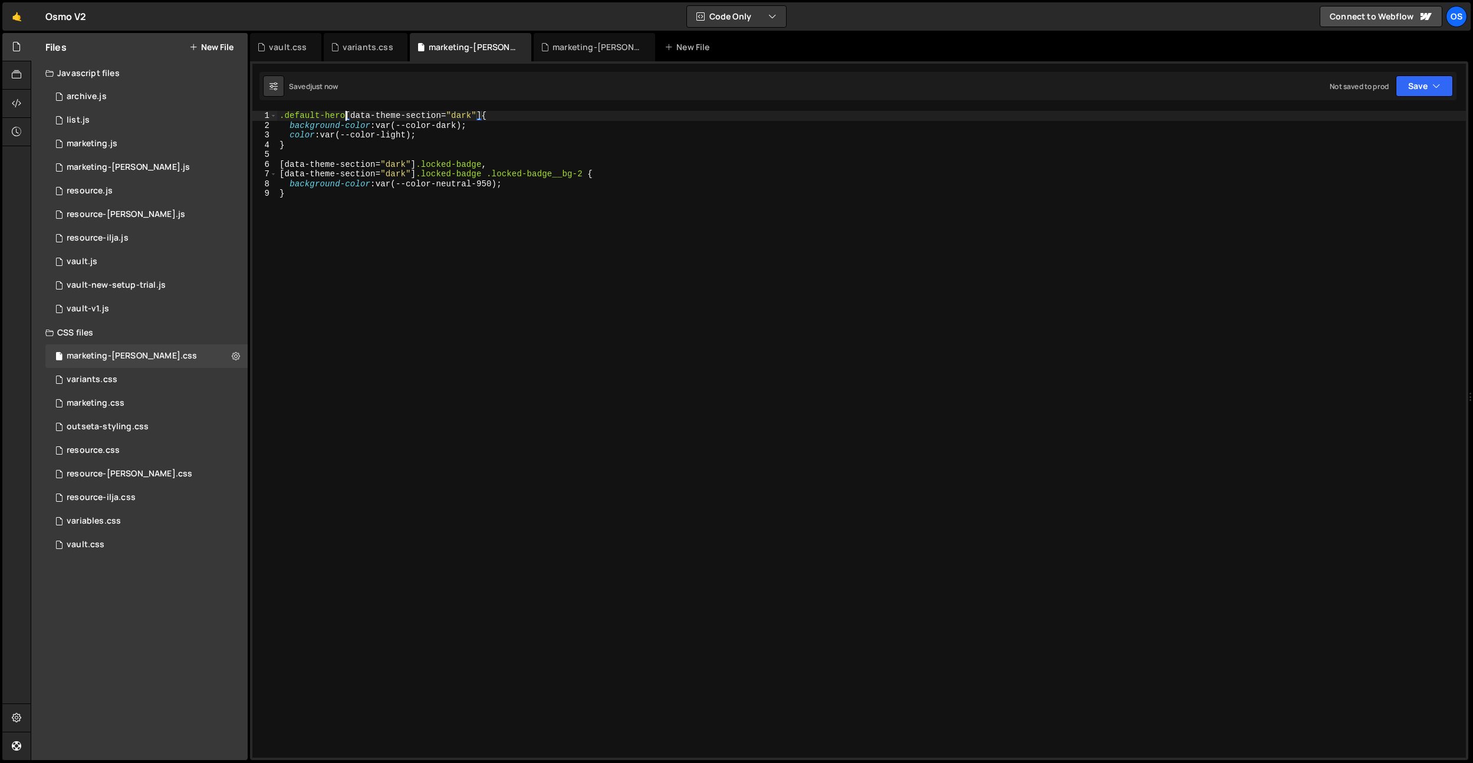
type textarea ".default-hero[data-theme-section="dark"] {"
